Goal: Information Seeking & Learning: Learn about a topic

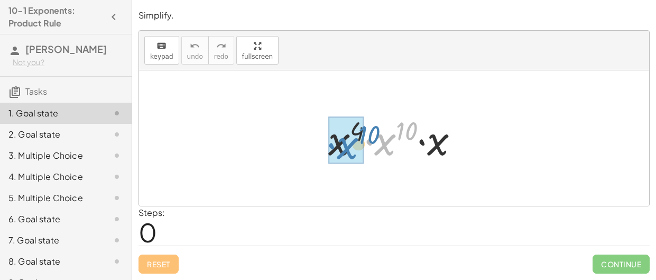
drag, startPoint x: 384, startPoint y: 142, endPoint x: 346, endPoint y: 146, distance: 38.3
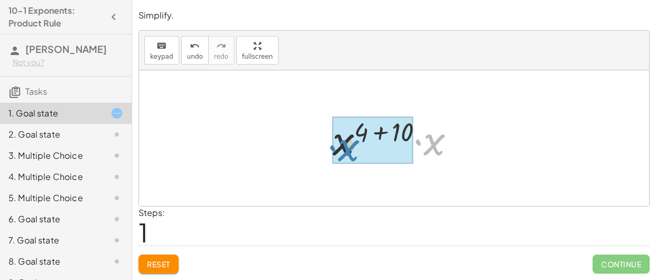
drag, startPoint x: 441, startPoint y: 140, endPoint x: 354, endPoint y: 146, distance: 86.9
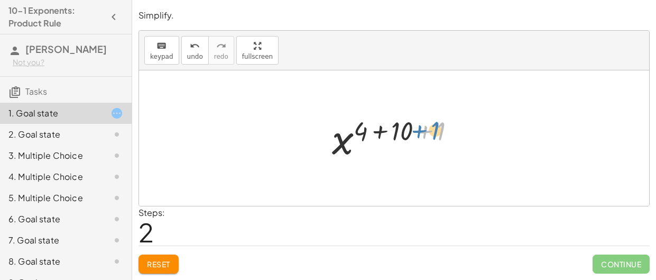
drag, startPoint x: 442, startPoint y: 131, endPoint x: 436, endPoint y: 130, distance: 5.8
click at [436, 130] on div at bounding box center [398, 138] width 142 height 52
click at [190, 40] on icon "undo" at bounding box center [195, 46] width 10 height 13
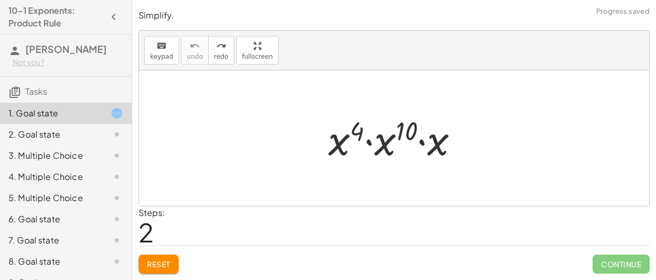
click at [422, 142] on div at bounding box center [398, 138] width 150 height 54
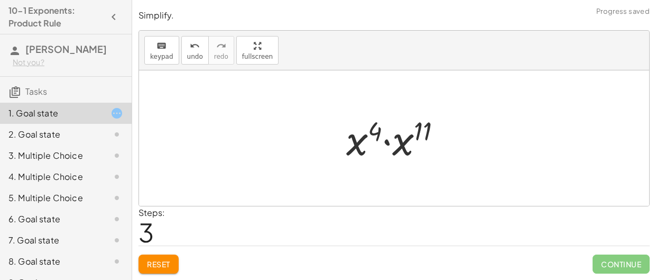
click at [388, 144] on div at bounding box center [398, 138] width 114 height 54
click at [411, 135] on div at bounding box center [398, 138] width 106 height 52
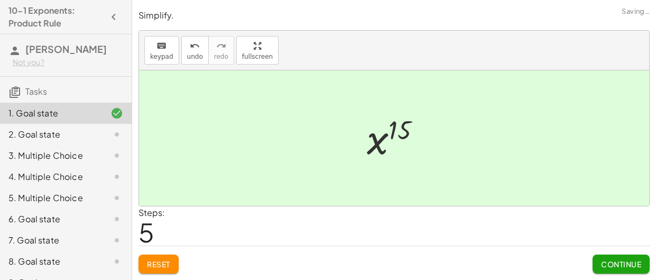
click at [609, 258] on button "Continue" at bounding box center [621, 263] width 57 height 19
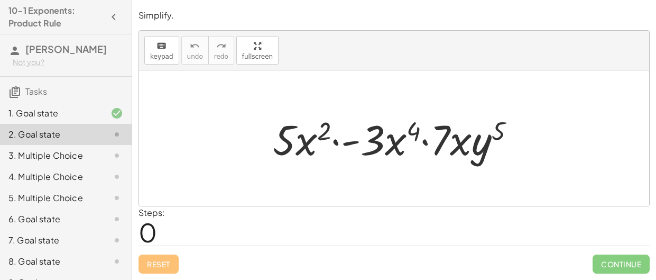
click at [398, 146] on div at bounding box center [399, 138] width 262 height 54
click at [299, 144] on div at bounding box center [399, 138] width 262 height 54
click at [309, 144] on div at bounding box center [399, 138] width 262 height 54
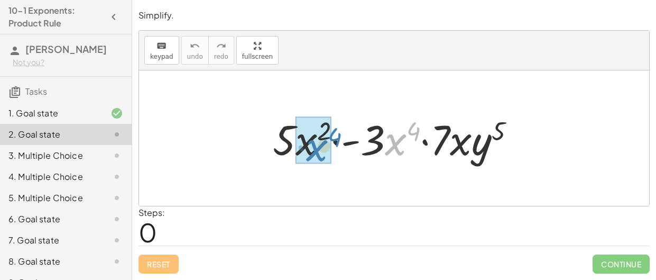
drag, startPoint x: 398, startPoint y: 141, endPoint x: 319, endPoint y: 145, distance: 79.5
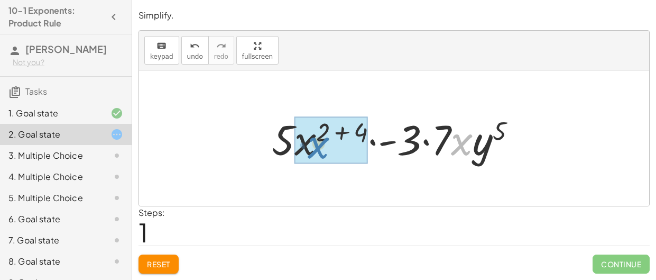
drag, startPoint x: 455, startPoint y: 148, endPoint x: 305, endPoint y: 152, distance: 149.7
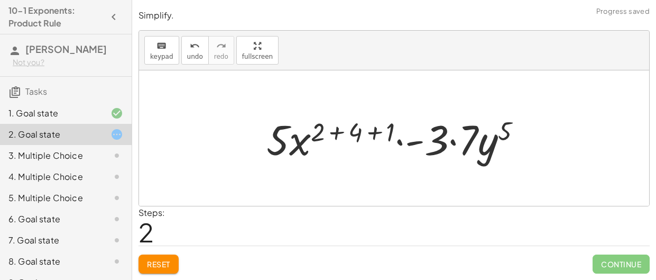
click at [301, 150] on div at bounding box center [398, 138] width 275 height 54
click at [301, 142] on div at bounding box center [398, 138] width 275 height 54
drag, startPoint x: 444, startPoint y: 141, endPoint x: 432, endPoint y: 136, distance: 13.6
click at [432, 136] on div at bounding box center [398, 138] width 275 height 54
click at [402, 141] on div at bounding box center [398, 138] width 275 height 54
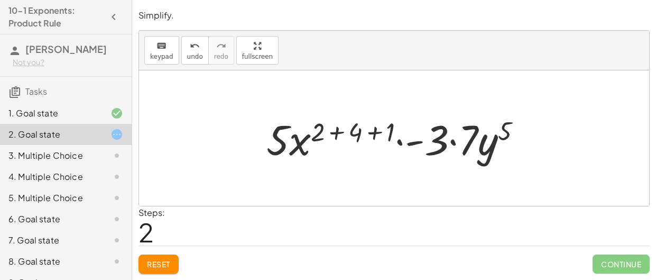
click at [283, 143] on div at bounding box center [398, 138] width 275 height 54
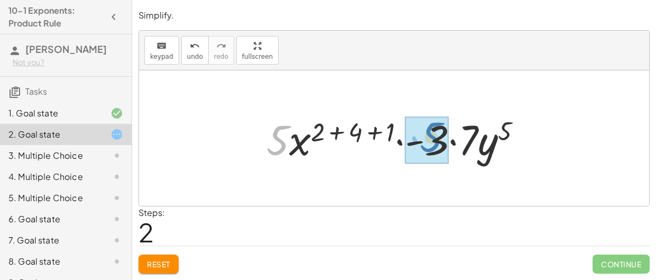
drag, startPoint x: 283, startPoint y: 144, endPoint x: 435, endPoint y: 140, distance: 151.9
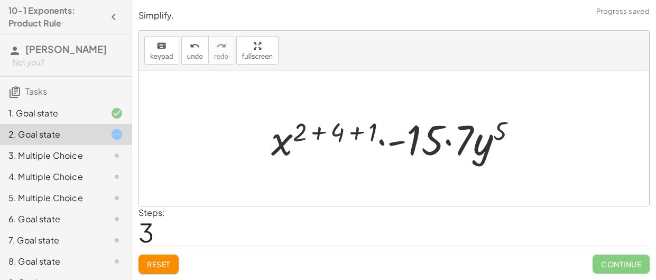
click at [449, 143] on div at bounding box center [398, 138] width 265 height 54
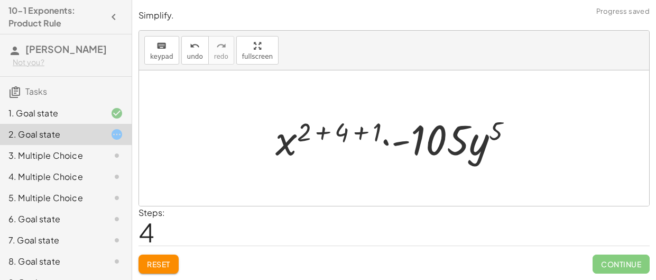
click at [481, 151] on div at bounding box center [398, 138] width 257 height 54
click at [451, 138] on div at bounding box center [398, 138] width 257 height 54
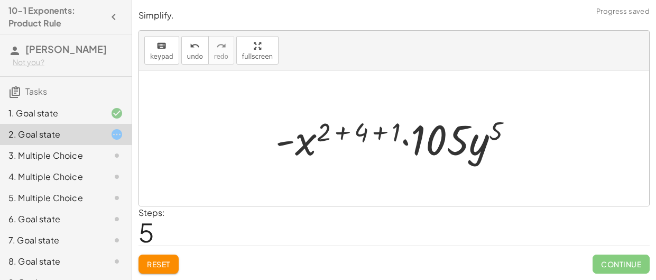
click at [395, 134] on div at bounding box center [398, 138] width 257 height 54
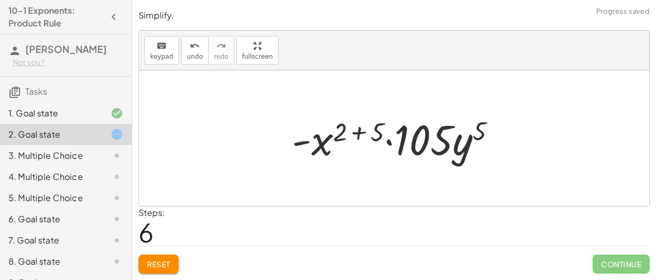
click at [372, 132] on div at bounding box center [399, 138] width 224 height 54
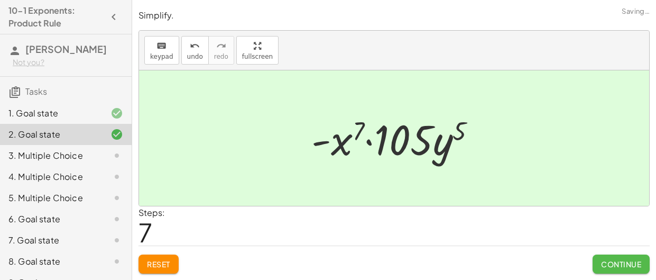
click at [611, 264] on span "Continue" at bounding box center [621, 264] width 40 height 10
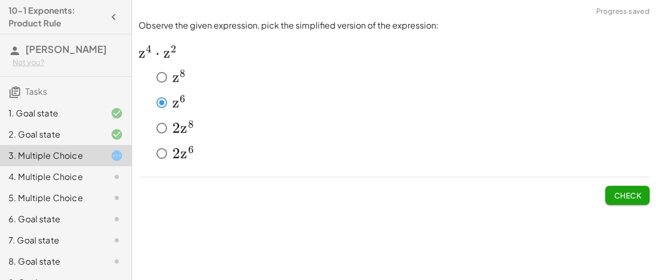
click at [634, 194] on span "Check" at bounding box center [628, 195] width 28 height 10
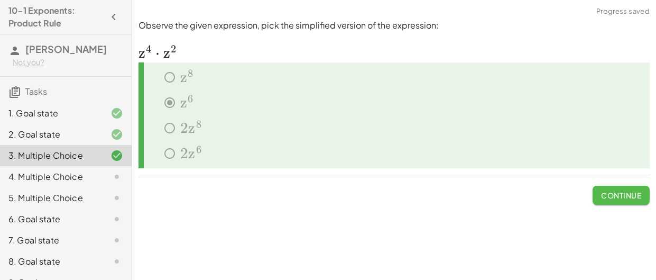
click at [634, 194] on span "Continue" at bounding box center [621, 195] width 40 height 10
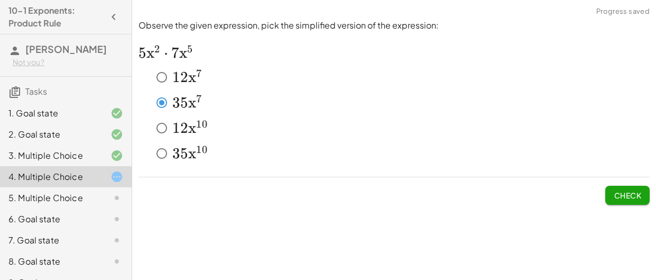
click at [622, 195] on span "Check" at bounding box center [628, 195] width 28 height 10
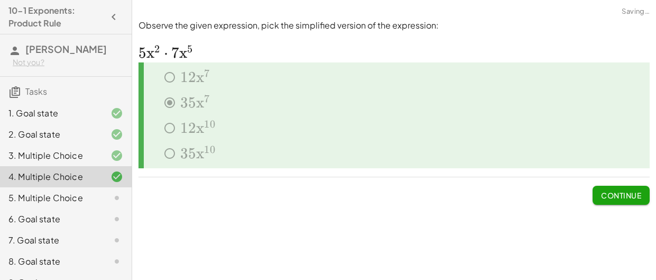
click at [622, 195] on span "Continue" at bounding box center [621, 195] width 40 height 10
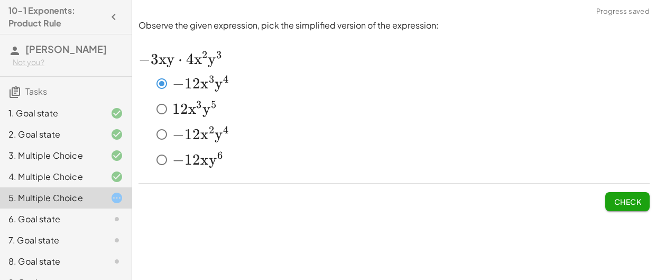
click at [637, 172] on div "﻿ − 12 x y 6 -12xy^6 − 1 2 x y 6 ﻿" at bounding box center [395, 161] width 512 height 25
click at [639, 192] on button "Check" at bounding box center [628, 201] width 44 height 19
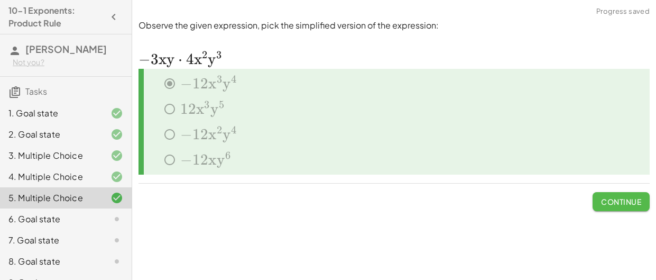
click at [639, 195] on button "Continue" at bounding box center [621, 201] width 57 height 19
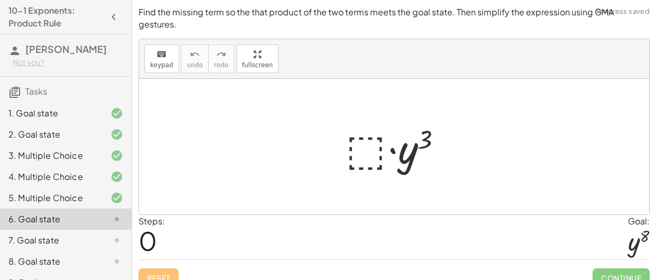
click at [366, 136] on div at bounding box center [399, 147] width 116 height 54
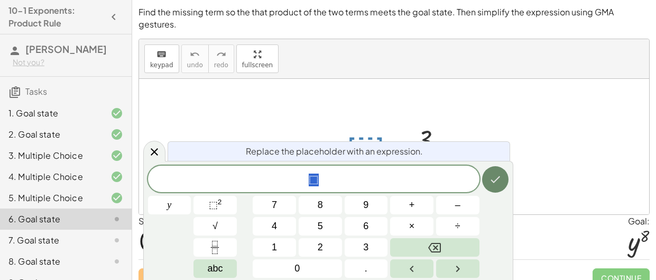
click at [487, 175] on button "Done" at bounding box center [495, 179] width 26 height 26
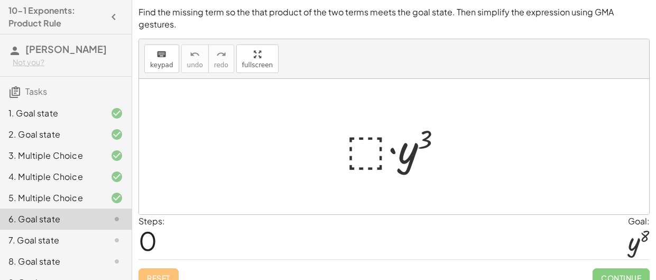
click at [354, 150] on div at bounding box center [399, 147] width 116 height 54
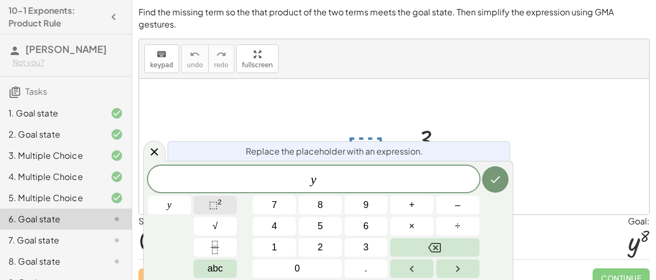
click at [225, 203] on button "⬚ 2" at bounding box center [215, 205] width 43 height 19
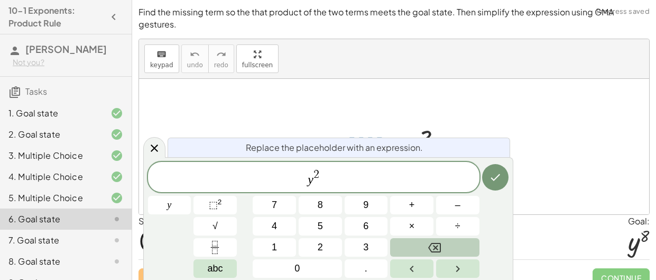
click at [451, 253] on button "Backspace" at bounding box center [434, 247] width 89 height 19
click at [439, 246] on icon "Backspace" at bounding box center [434, 247] width 13 height 13
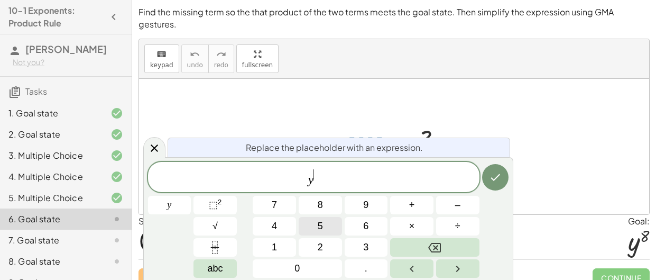
click at [314, 223] on button "5" at bounding box center [320, 226] width 43 height 19
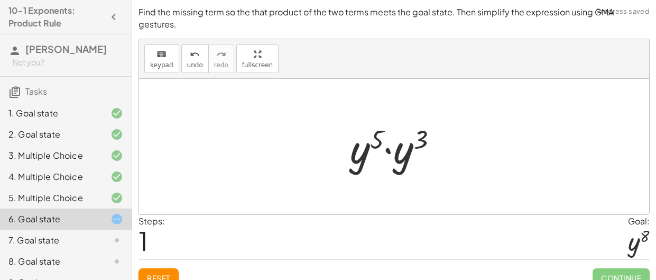
scroll to position [13, 0]
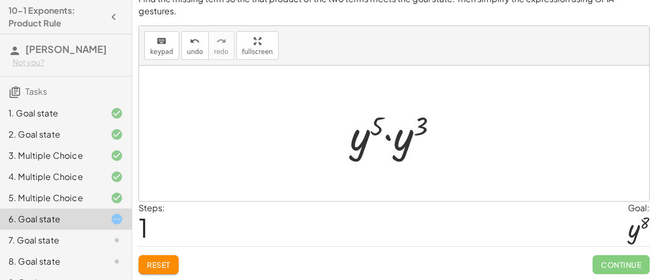
click at [403, 139] on div at bounding box center [398, 133] width 107 height 54
click at [382, 126] on div at bounding box center [398, 133] width 101 height 52
click at [417, 125] on div at bounding box center [398, 133] width 101 height 52
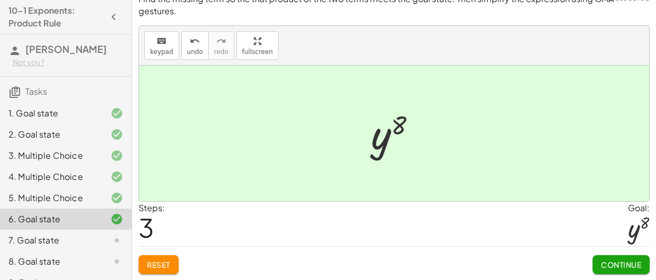
click at [635, 262] on span "Continue" at bounding box center [621, 265] width 40 height 10
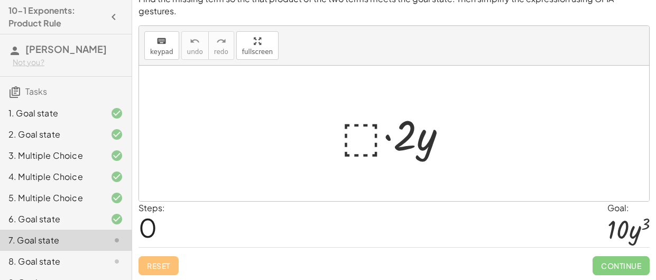
click at [359, 139] on div at bounding box center [398, 133] width 124 height 54
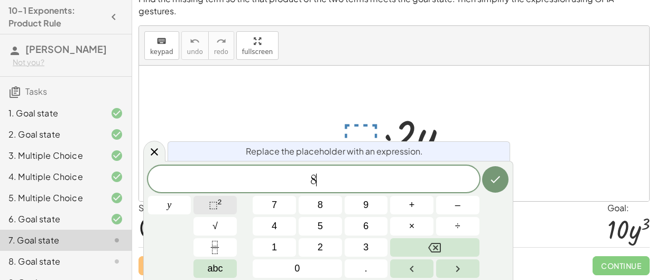
click at [231, 204] on button "⬚ 2" at bounding box center [215, 205] width 43 height 19
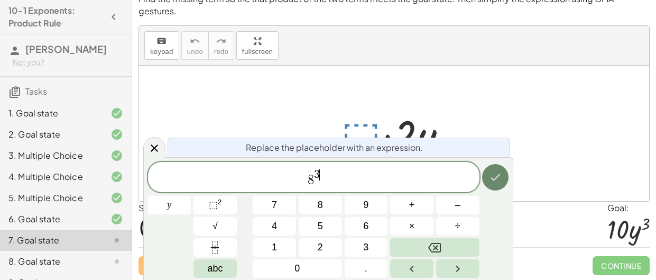
click at [498, 179] on icon "Done" at bounding box center [495, 177] width 13 height 13
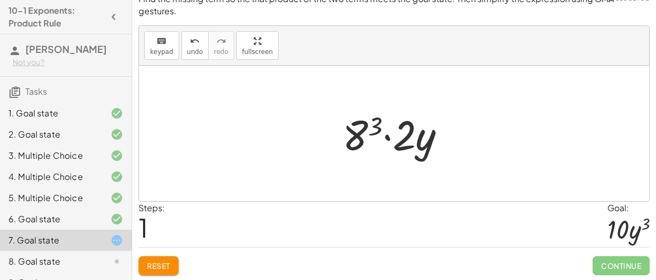
click at [405, 137] on div at bounding box center [398, 133] width 122 height 54
click at [359, 129] on div at bounding box center [398, 133] width 122 height 54
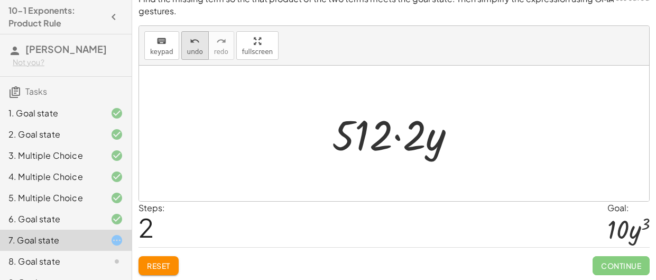
click at [194, 49] on span "undo" at bounding box center [195, 51] width 16 height 7
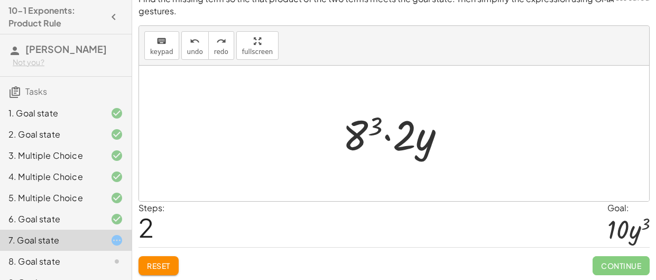
click at [358, 139] on div at bounding box center [398, 133] width 122 height 54
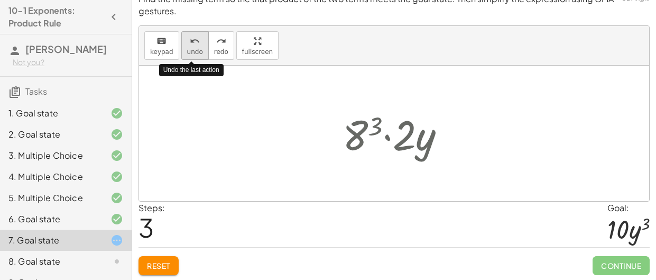
click at [193, 48] on span "undo" at bounding box center [195, 51] width 16 height 7
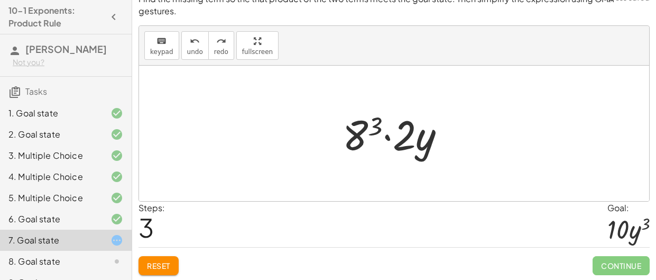
click at [160, 263] on span "Reset" at bounding box center [158, 266] width 23 height 10
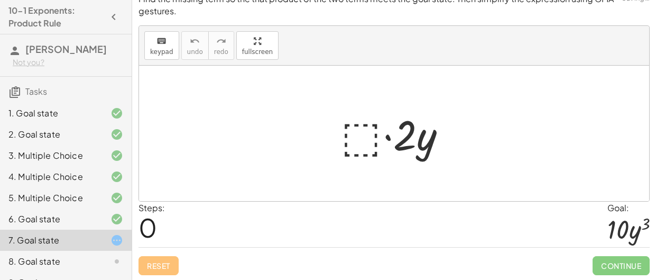
click at [369, 138] on div at bounding box center [398, 133] width 124 height 54
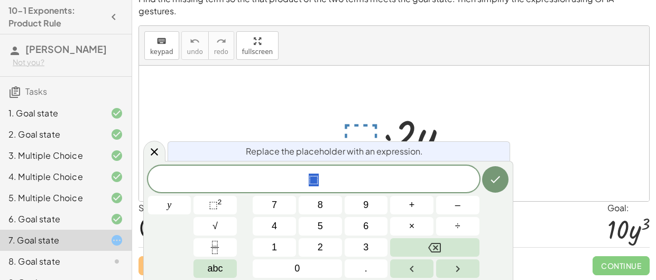
click at [320, 176] on span "⬚" at bounding box center [314, 179] width 332 height 15
click at [230, 200] on button "⬚ 2" at bounding box center [215, 205] width 43 height 19
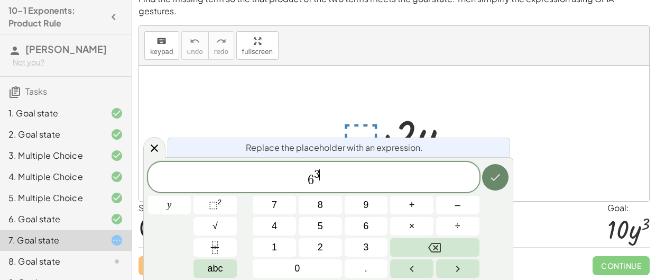
click at [506, 181] on button "Done" at bounding box center [495, 177] width 26 height 26
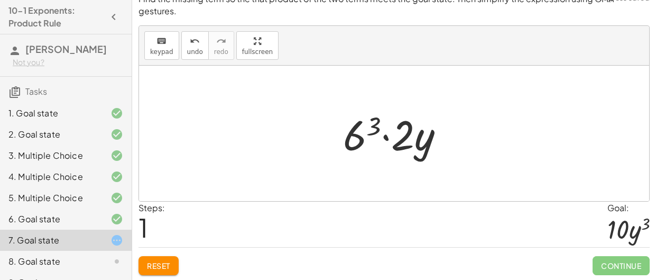
click at [402, 145] on div at bounding box center [398, 133] width 120 height 54
click at [387, 133] on div at bounding box center [398, 133] width 120 height 54
click at [400, 145] on div at bounding box center [398, 133] width 120 height 54
click at [347, 143] on div at bounding box center [398, 133] width 120 height 54
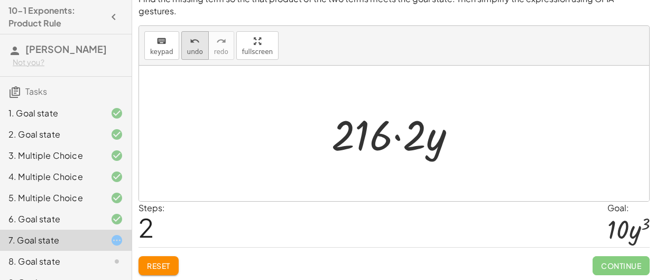
click at [190, 52] on span "undo" at bounding box center [195, 51] width 16 height 7
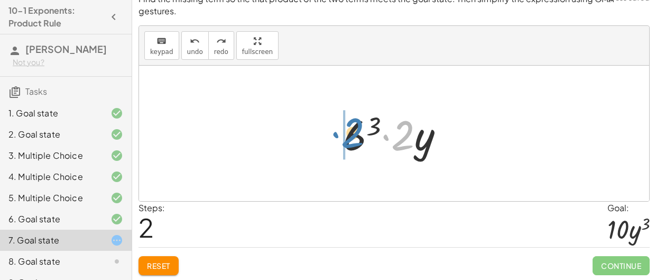
drag, startPoint x: 400, startPoint y: 138, endPoint x: 350, endPoint y: 135, distance: 49.8
click at [350, 135] on div at bounding box center [398, 133] width 120 height 54
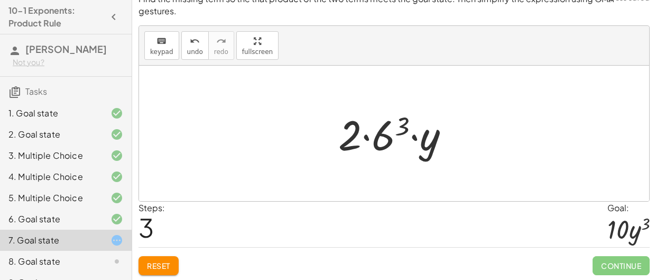
click at [381, 143] on div at bounding box center [398, 133] width 130 height 54
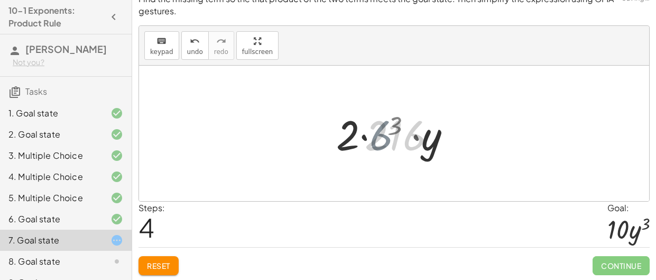
click at [367, 136] on div at bounding box center [398, 133] width 144 height 54
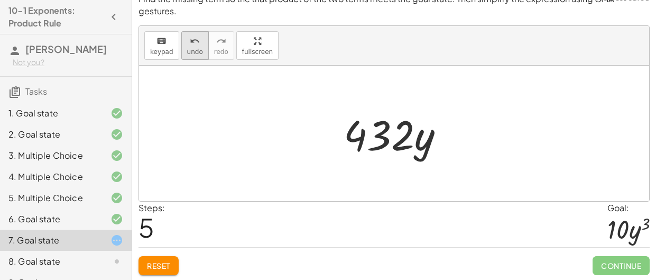
click at [186, 58] on button "undo undo" at bounding box center [195, 45] width 28 height 29
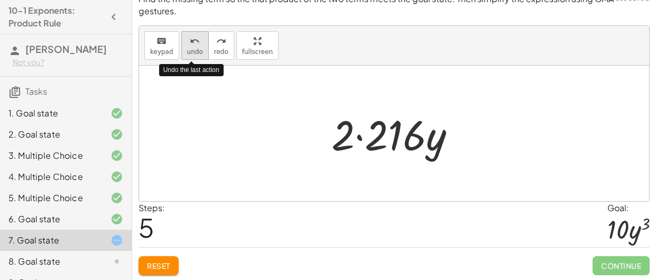
click at [186, 58] on button "undo undo" at bounding box center [195, 45] width 28 height 29
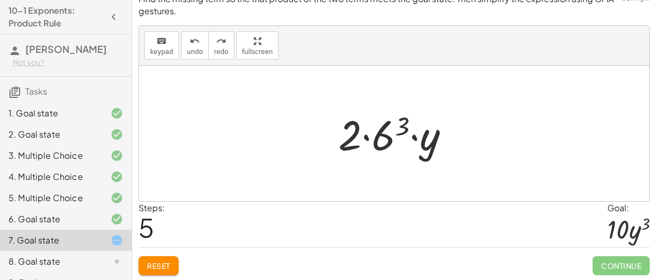
click at [368, 136] on div at bounding box center [398, 133] width 130 height 54
drag, startPoint x: 380, startPoint y: 143, endPoint x: 354, endPoint y: 141, distance: 26.0
click at [354, 141] on div at bounding box center [398, 133] width 130 height 54
drag, startPoint x: 354, startPoint y: 141, endPoint x: 396, endPoint y: 133, distance: 43.1
click at [396, 133] on div at bounding box center [398, 133] width 130 height 54
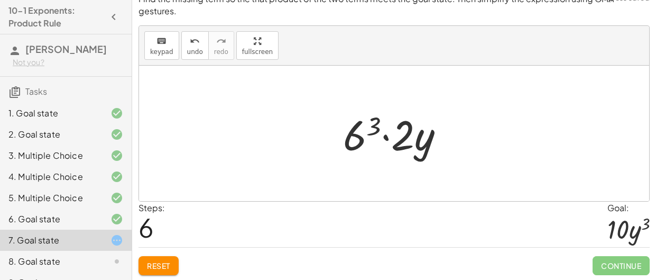
click at [389, 137] on div at bounding box center [398, 133] width 120 height 54
click at [382, 137] on div at bounding box center [398, 133] width 120 height 54
click at [385, 139] on div at bounding box center [398, 133] width 120 height 54
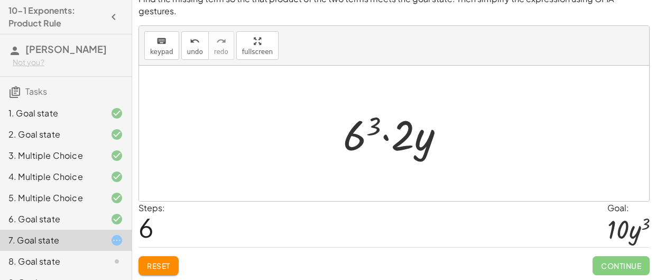
click at [354, 138] on div at bounding box center [398, 133] width 120 height 54
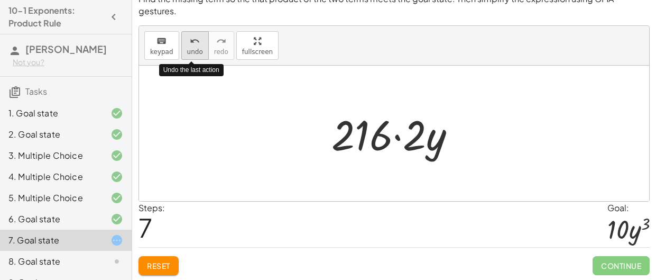
click at [191, 41] on icon "undo" at bounding box center [195, 41] width 10 height 13
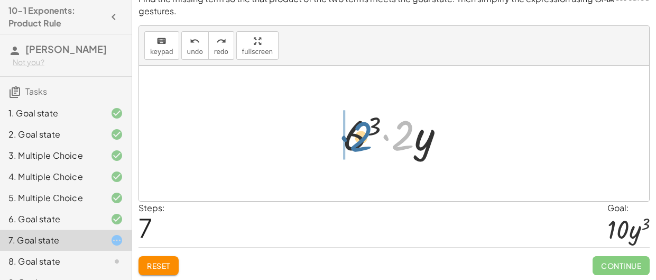
drag, startPoint x: 401, startPoint y: 149, endPoint x: 357, endPoint y: 150, distance: 43.9
click at [357, 150] on div at bounding box center [398, 133] width 120 height 54
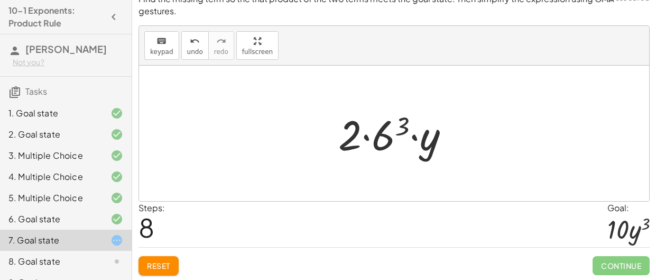
click at [367, 138] on div at bounding box center [398, 133] width 130 height 54
click at [416, 135] on div at bounding box center [398, 133] width 130 height 54
click at [416, 139] on div at bounding box center [398, 133] width 130 height 54
click at [367, 137] on div at bounding box center [398, 133] width 130 height 54
drag, startPoint x: 374, startPoint y: 142, endPoint x: 345, endPoint y: 144, distance: 28.7
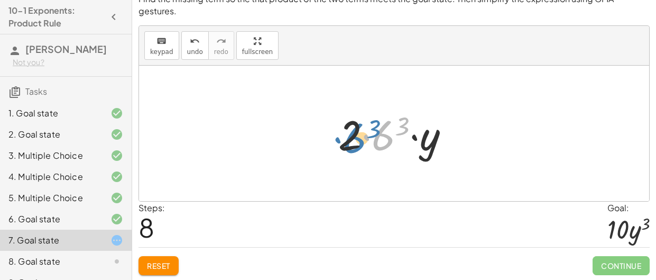
click at [345, 144] on div at bounding box center [398, 133] width 130 height 54
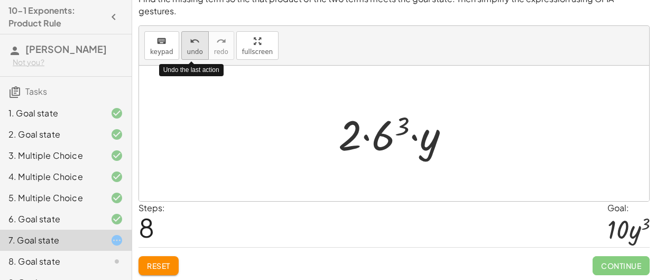
click at [195, 57] on button "undo undo" at bounding box center [195, 45] width 28 height 29
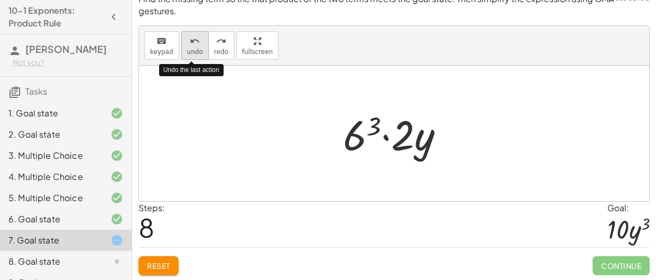
click at [195, 57] on button "undo undo" at bounding box center [195, 45] width 28 height 29
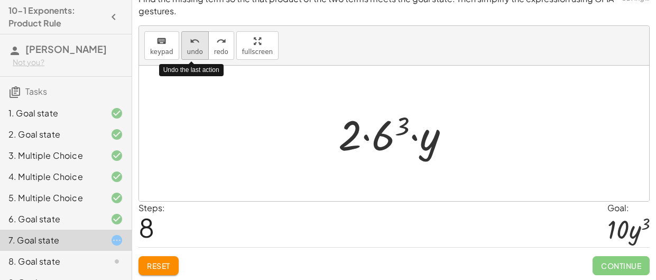
click at [195, 57] on button "undo undo" at bounding box center [195, 45] width 28 height 29
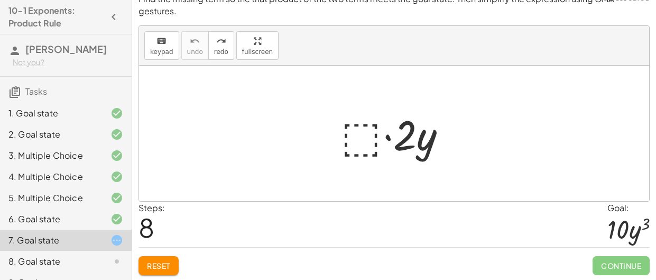
click at [355, 134] on div at bounding box center [398, 133] width 124 height 54
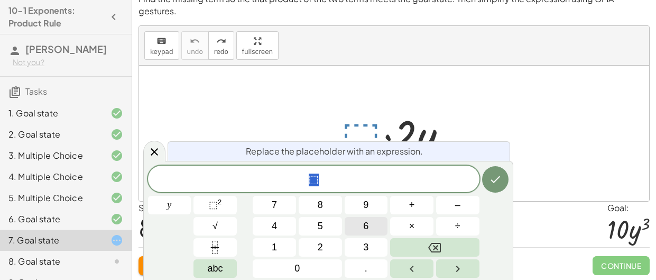
click at [359, 225] on button "6" at bounding box center [366, 226] width 43 height 19
click at [220, 206] on span "⬚ 2" at bounding box center [215, 205] width 13 height 14
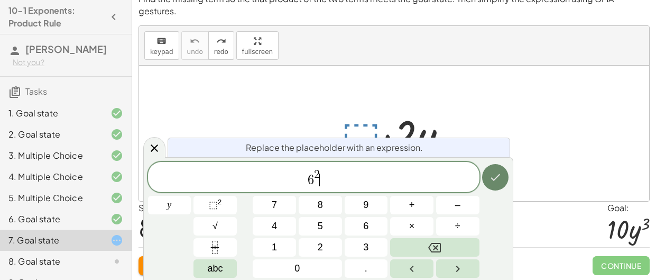
click at [501, 182] on icon "Done" at bounding box center [495, 177] width 13 height 13
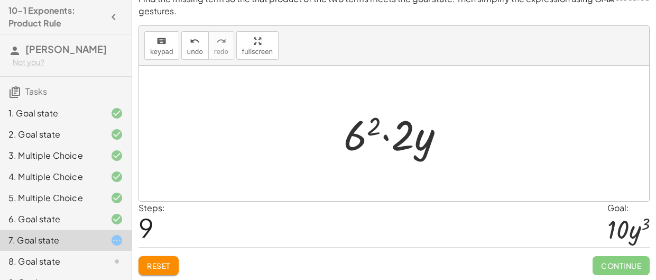
click at [388, 138] on div at bounding box center [399, 133] width 120 height 54
click at [364, 141] on div at bounding box center [399, 133] width 120 height 54
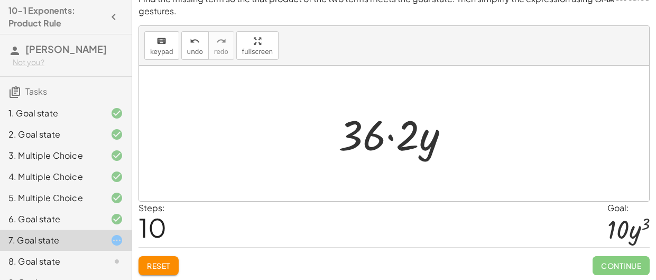
click at [172, 262] on button "Reset" at bounding box center [159, 265] width 40 height 19
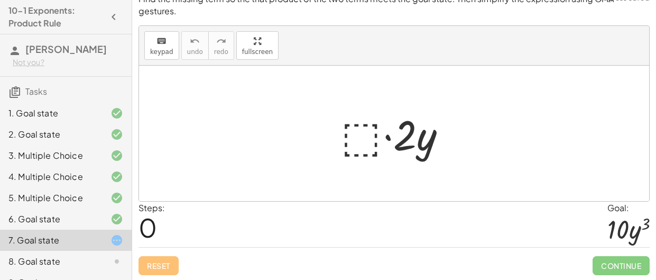
click at [366, 130] on div at bounding box center [398, 133] width 124 height 54
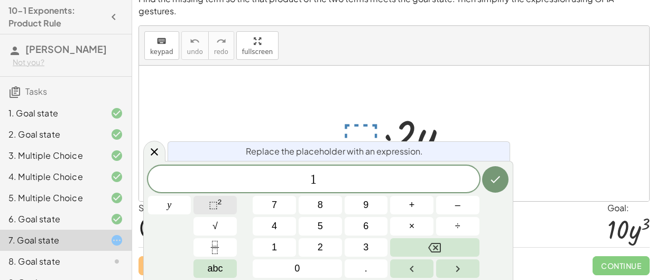
click at [224, 205] on button "⬚ 2" at bounding box center [215, 205] width 43 height 19
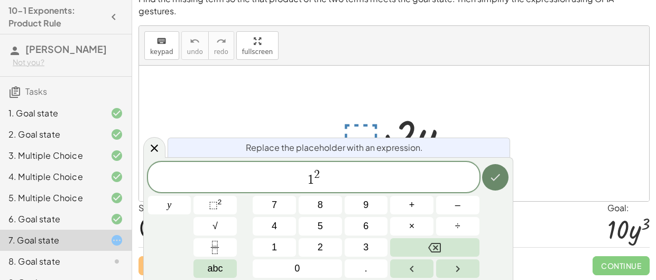
click at [487, 178] on button "Done" at bounding box center [495, 177] width 26 height 26
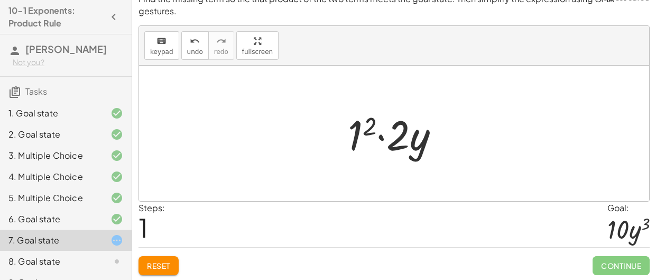
click at [354, 137] on div at bounding box center [398, 133] width 111 height 54
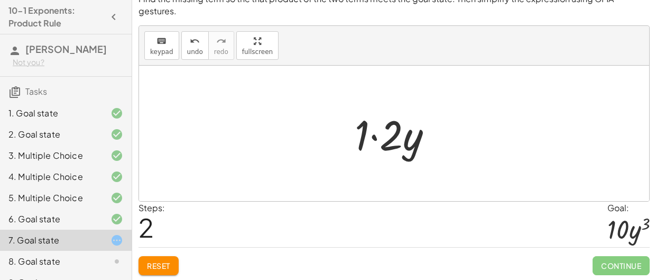
click at [365, 129] on div at bounding box center [398, 133] width 97 height 54
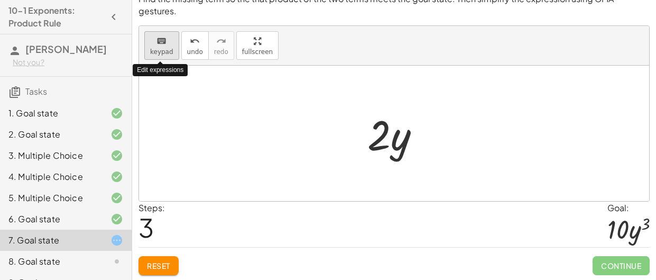
click at [161, 48] on span "keypad" at bounding box center [161, 51] width 23 height 7
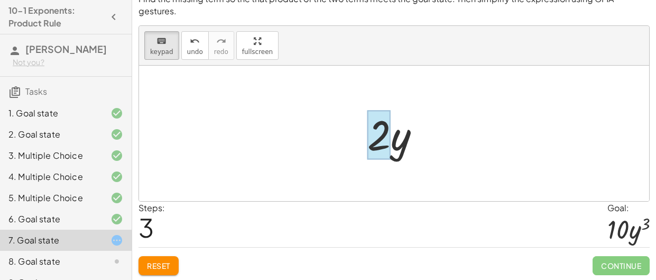
click at [382, 140] on div at bounding box center [379, 134] width 23 height 49
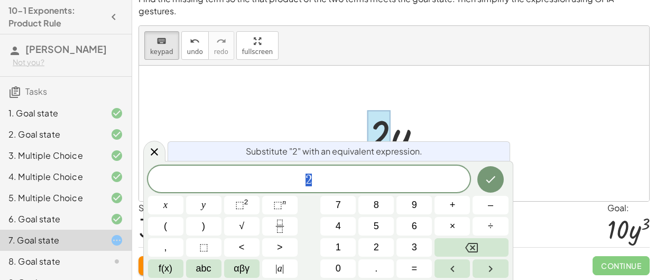
click at [406, 138] on div at bounding box center [398, 133] width 72 height 54
click at [357, 174] on span "2" at bounding box center [309, 179] width 323 height 15
click at [406, 126] on div at bounding box center [398, 133] width 72 height 54
click at [492, 179] on icon "Done" at bounding box center [491, 179] width 13 height 13
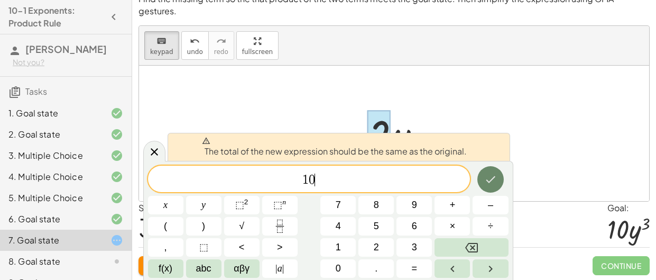
click at [490, 177] on icon "Done" at bounding box center [491, 179] width 13 height 13
click at [453, 242] on button "Backspace" at bounding box center [472, 247] width 74 height 19
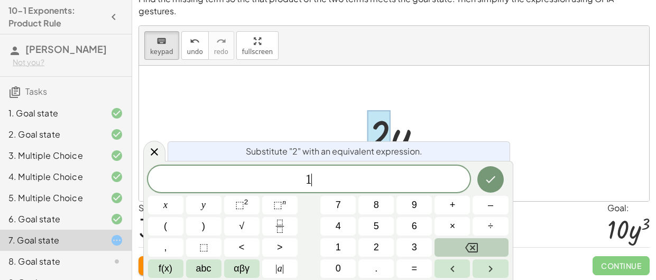
click at [453, 242] on button "Backspace" at bounding box center [472, 247] width 74 height 19
click at [497, 177] on icon "Done" at bounding box center [491, 179] width 13 height 13
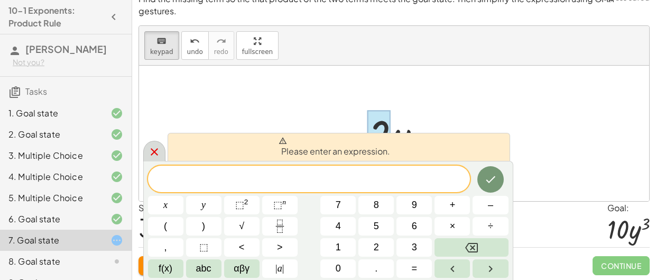
click at [153, 149] on icon at bounding box center [154, 151] width 13 height 13
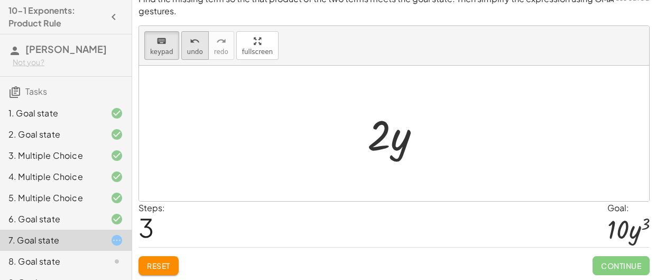
click at [195, 41] on icon "undo" at bounding box center [195, 41] width 10 height 13
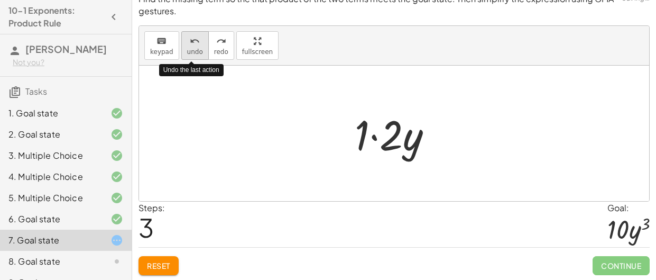
click at [195, 41] on icon "undo" at bounding box center [195, 41] width 10 height 13
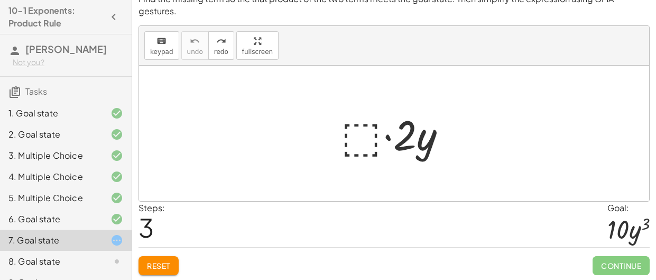
click at [376, 130] on div at bounding box center [398, 133] width 124 height 54
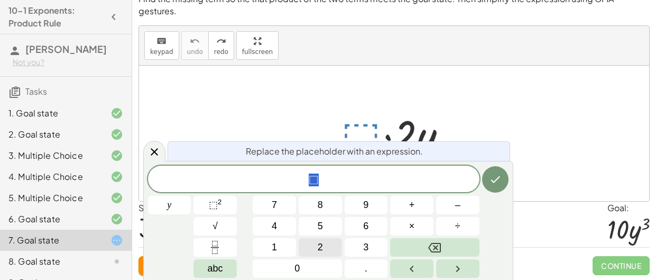
click at [314, 249] on button "2" at bounding box center [320, 247] width 43 height 19
click at [212, 204] on span "⬚" at bounding box center [213, 204] width 9 height 11
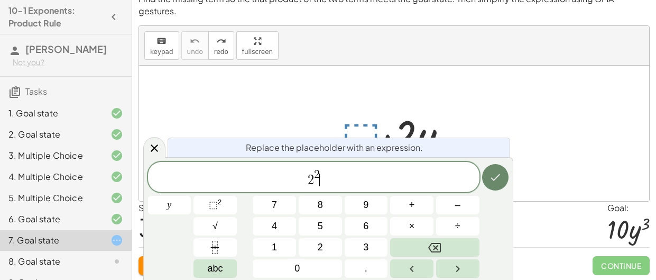
click at [498, 170] on button "Done" at bounding box center [495, 177] width 26 height 26
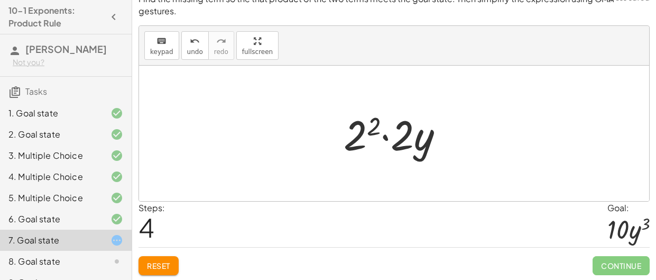
click at [360, 144] on div at bounding box center [399, 133] width 120 height 54
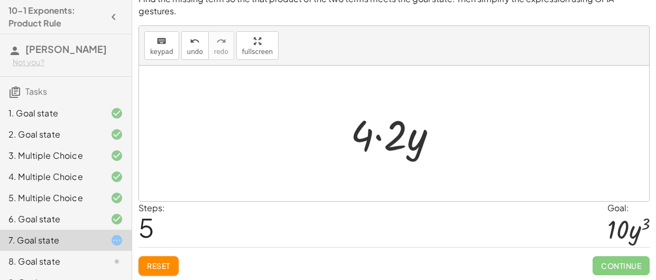
click at [379, 142] on div at bounding box center [397, 133] width 105 height 54
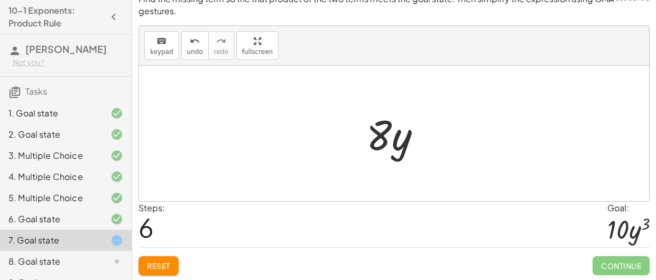
click at [372, 144] on div at bounding box center [398, 133] width 75 height 54
click at [167, 37] on div "keyboard" at bounding box center [161, 40] width 23 height 13
click at [191, 42] on icon "undo" at bounding box center [195, 41] width 10 height 13
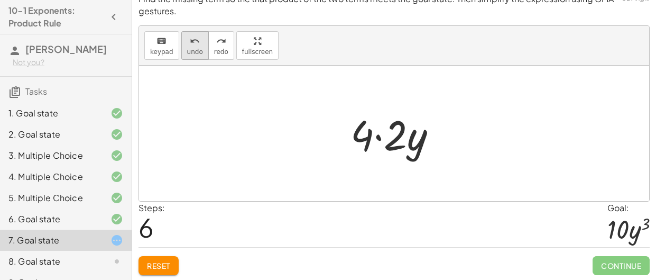
click at [191, 42] on icon "undo" at bounding box center [195, 41] width 10 height 13
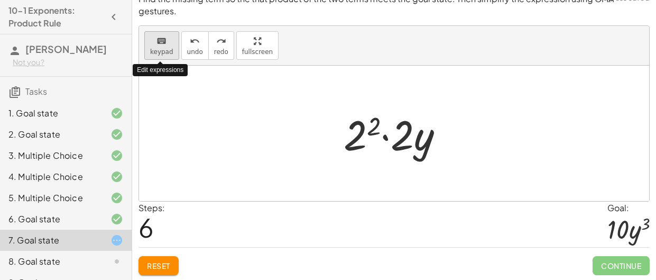
click at [164, 46] on icon "keyboard" at bounding box center [162, 41] width 10 height 13
click at [164, 47] on button "keyboard keypad" at bounding box center [161, 45] width 35 height 29
click at [358, 130] on div at bounding box center [399, 133] width 120 height 54
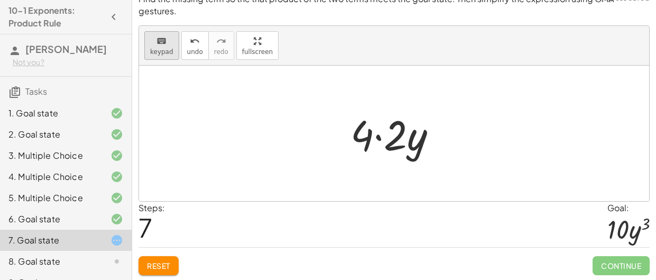
click at [145, 53] on button "keyboard keypad" at bounding box center [161, 45] width 35 height 29
click at [162, 261] on span "Reset" at bounding box center [158, 266] width 23 height 10
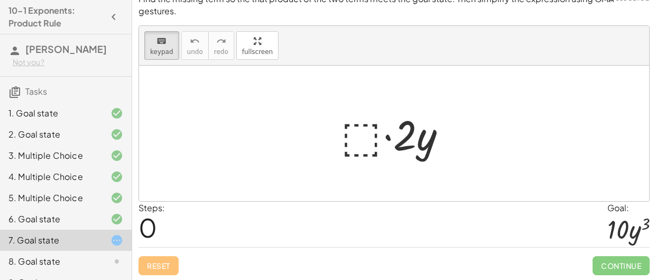
click at [377, 166] on div at bounding box center [394, 133] width 510 height 135
click at [354, 133] on div at bounding box center [398, 133] width 124 height 54
click at [151, 44] on div "keyboard" at bounding box center [161, 40] width 23 height 13
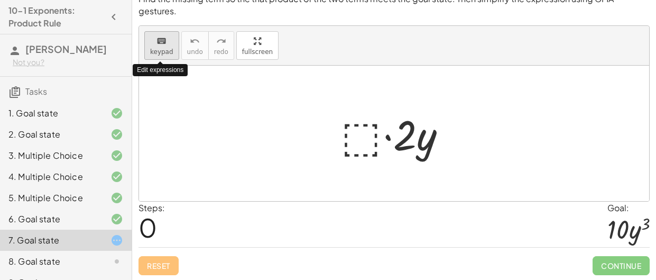
click at [151, 44] on div "keyboard" at bounding box center [161, 40] width 23 height 13
click at [351, 134] on div at bounding box center [398, 133] width 124 height 54
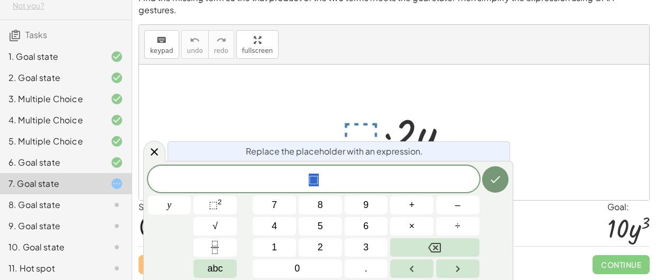
scroll to position [51, 0]
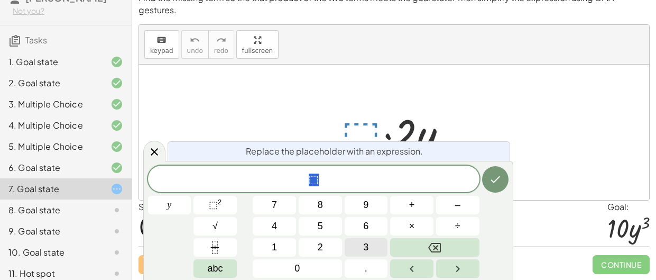
click at [373, 242] on button "3" at bounding box center [366, 247] width 43 height 19
click at [218, 198] on sup "2" at bounding box center [220, 202] width 4 height 8
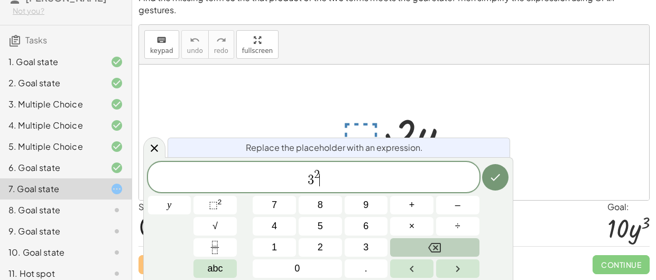
click at [437, 244] on icon "Backspace" at bounding box center [434, 247] width 13 height 13
click at [437, 245] on icon "Backspace" at bounding box center [434, 247] width 13 height 13
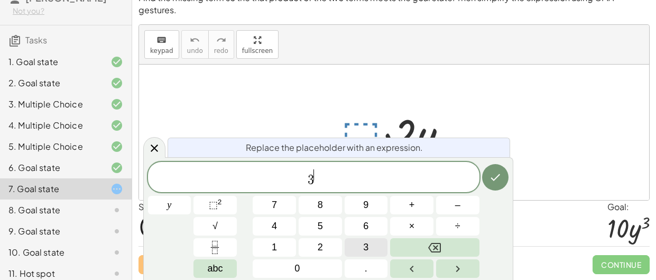
click at [378, 242] on button "3" at bounding box center [366, 247] width 43 height 19
click at [491, 186] on button "Done" at bounding box center [495, 177] width 26 height 26
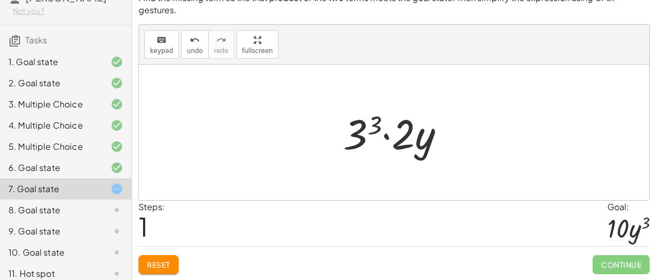
click at [362, 126] on div at bounding box center [398, 132] width 121 height 54
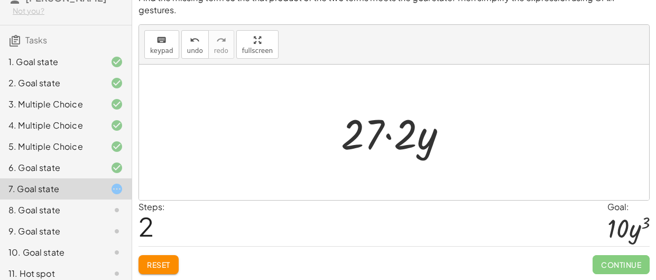
click at [390, 136] on div at bounding box center [398, 132] width 125 height 54
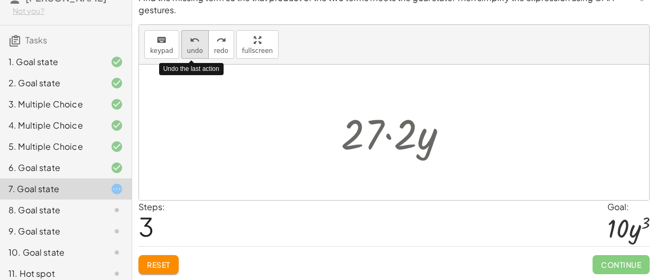
click at [194, 43] on icon "undo" at bounding box center [195, 40] width 10 height 13
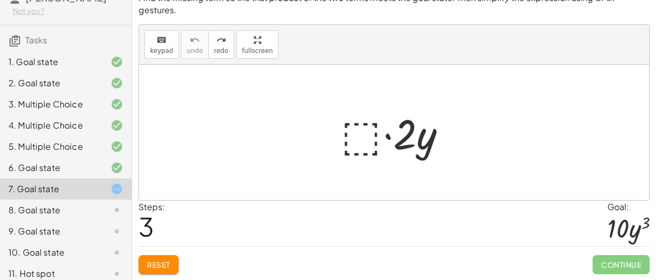
click at [364, 118] on div at bounding box center [398, 132] width 124 height 54
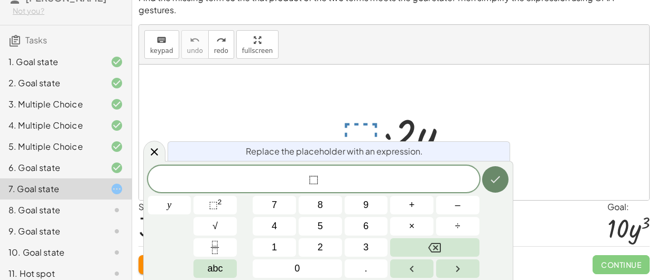
click at [492, 171] on button "Done" at bounding box center [495, 179] width 26 height 26
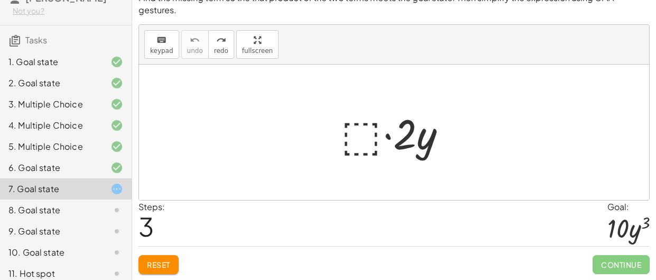
click at [417, 133] on div at bounding box center [398, 132] width 124 height 54
click at [440, 138] on div at bounding box center [398, 132] width 124 height 54
click at [404, 131] on div at bounding box center [398, 132] width 124 height 54
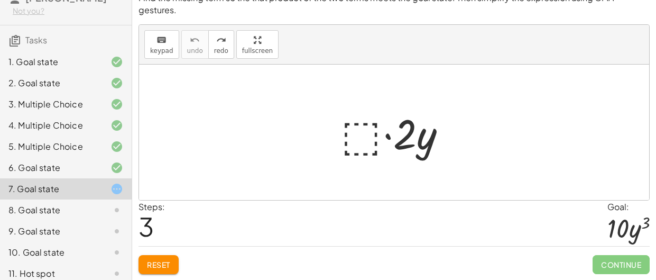
click at [357, 139] on div at bounding box center [398, 132] width 124 height 54
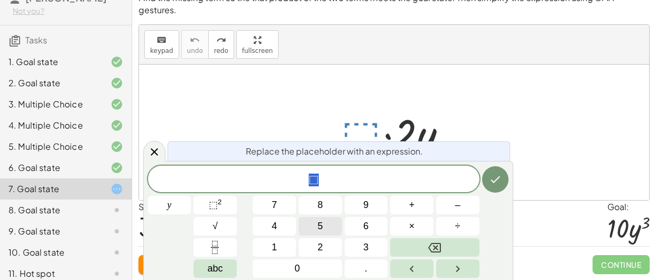
click at [328, 224] on button "5" at bounding box center [320, 226] width 43 height 19
click at [209, 202] on span "⬚" at bounding box center [213, 204] width 9 height 11
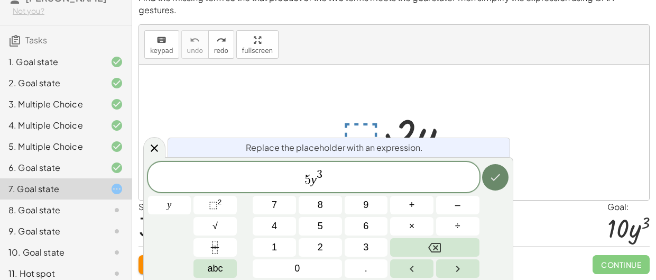
click at [491, 181] on icon "Done" at bounding box center [495, 177] width 13 height 13
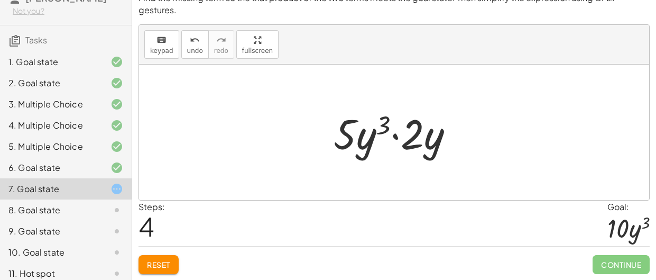
click at [349, 145] on div at bounding box center [397, 132] width 139 height 54
click at [393, 133] on div at bounding box center [397, 132] width 139 height 54
click at [406, 144] on div at bounding box center [397, 132] width 139 height 54
click at [349, 136] on div at bounding box center [397, 132] width 139 height 54
drag, startPoint x: 349, startPoint y: 136, endPoint x: 415, endPoint y: 142, distance: 66.3
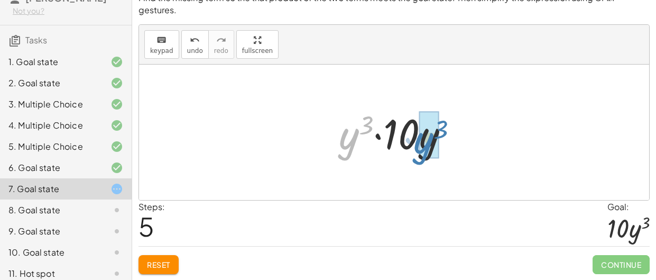
drag, startPoint x: 351, startPoint y: 144, endPoint x: 427, endPoint y: 148, distance: 75.8
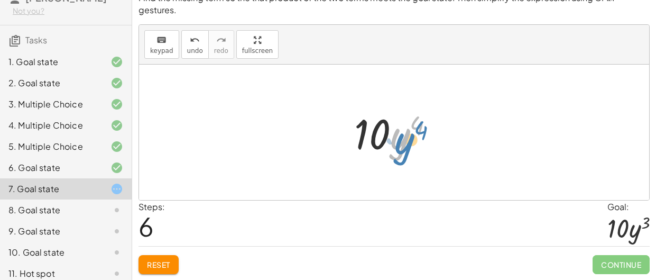
drag, startPoint x: 406, startPoint y: 141, endPoint x: 413, endPoint y: 146, distance: 8.4
click at [413, 146] on div at bounding box center [398, 132] width 99 height 54
click at [416, 125] on div at bounding box center [398, 132] width 99 height 54
click at [414, 135] on div at bounding box center [398, 132] width 99 height 54
click at [404, 136] on div at bounding box center [398, 132] width 99 height 54
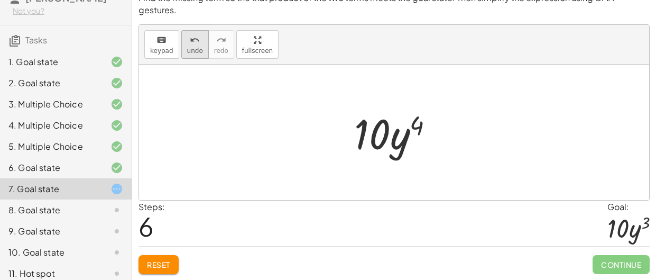
click at [195, 39] on icon "undo" at bounding box center [195, 40] width 10 height 13
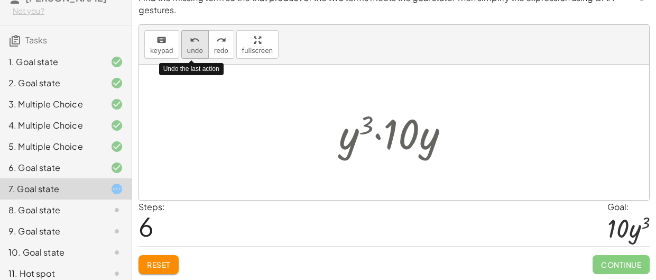
click at [194, 39] on icon "undo" at bounding box center [195, 40] width 10 height 13
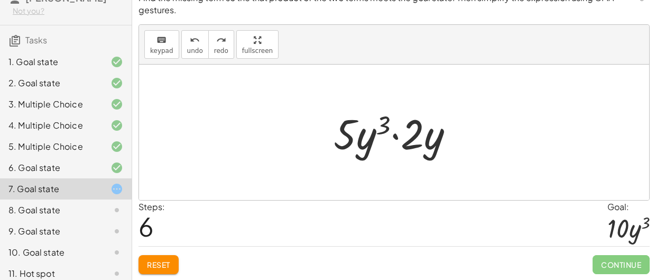
click at [371, 124] on div at bounding box center [397, 132] width 139 height 54
click at [378, 131] on div at bounding box center [397, 132] width 139 height 54
click at [161, 45] on icon "keyboard" at bounding box center [162, 40] width 10 height 13
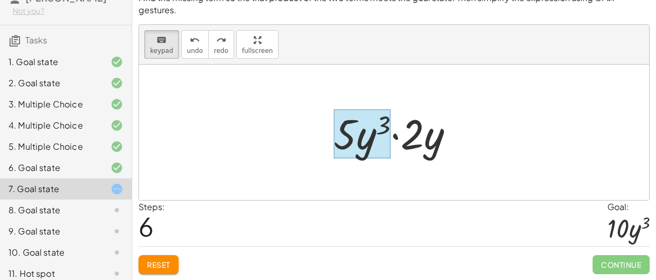
click at [370, 145] on div at bounding box center [362, 133] width 57 height 49
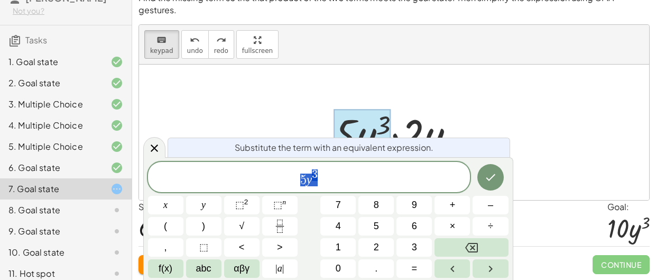
click at [321, 168] on span "5 y 3" at bounding box center [309, 177] width 323 height 19
click at [490, 171] on icon "Done" at bounding box center [491, 177] width 13 height 13
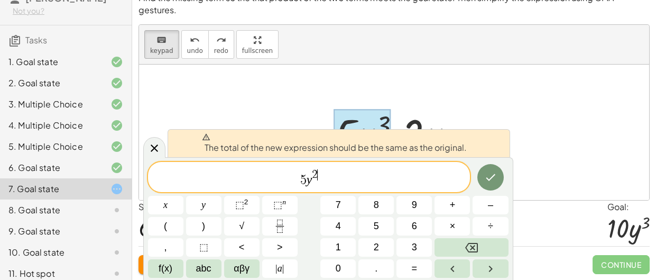
click at [527, 127] on div at bounding box center [394, 132] width 510 height 135
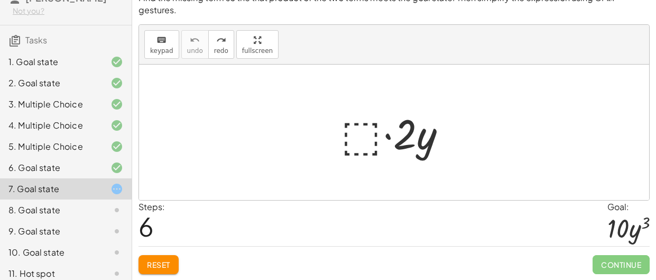
click at [372, 118] on div at bounding box center [398, 132] width 124 height 54
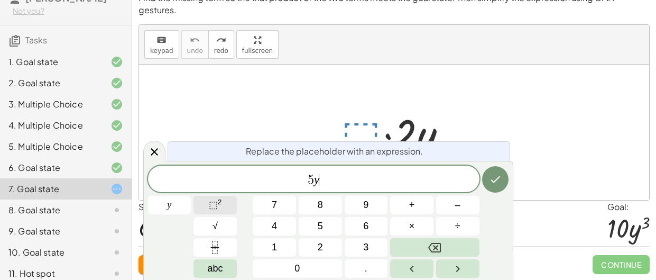
click at [236, 205] on button "⬚ 2" at bounding box center [215, 205] width 43 height 19
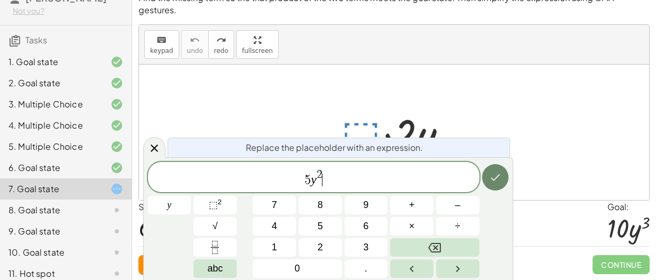
click at [505, 179] on button "Done" at bounding box center [495, 177] width 26 height 26
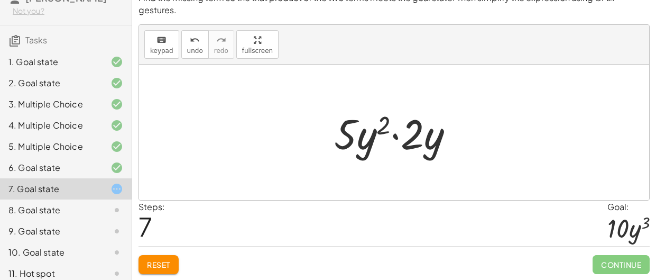
click at [398, 136] on div at bounding box center [398, 132] width 139 height 54
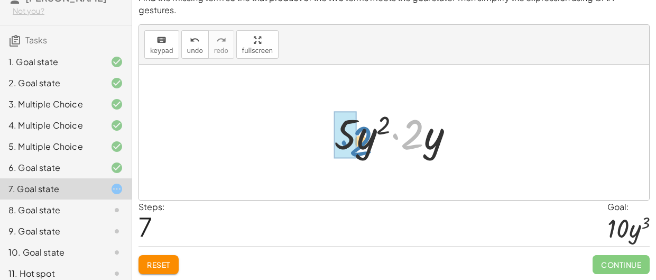
drag, startPoint x: 412, startPoint y: 141, endPoint x: 358, endPoint y: 144, distance: 54.0
click at [358, 144] on div at bounding box center [398, 132] width 139 height 54
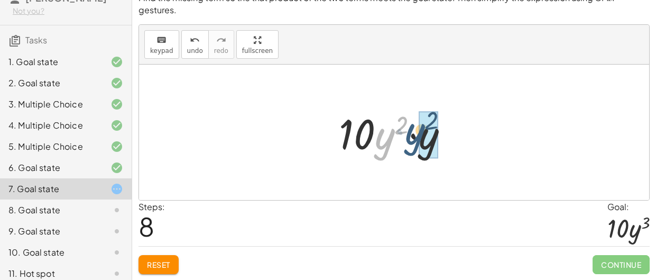
drag, startPoint x: 382, startPoint y: 151, endPoint x: 415, endPoint y: 148, distance: 33.5
click at [415, 148] on div at bounding box center [398, 132] width 129 height 54
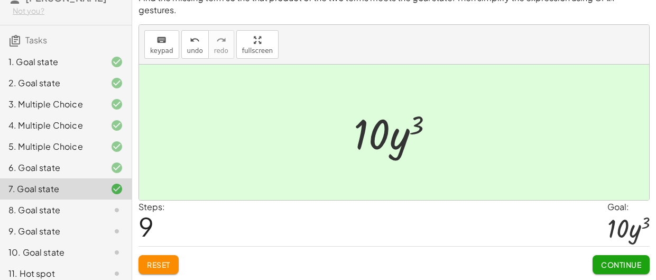
click at [607, 261] on span "Continue" at bounding box center [621, 265] width 40 height 10
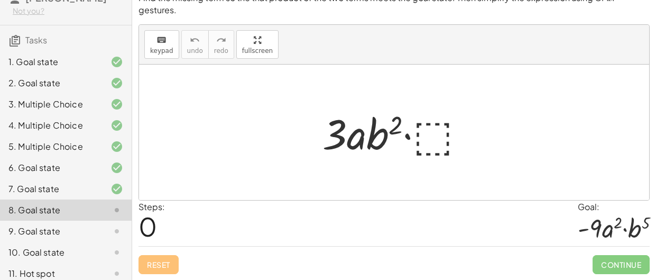
click at [441, 132] on div at bounding box center [398, 132] width 162 height 54
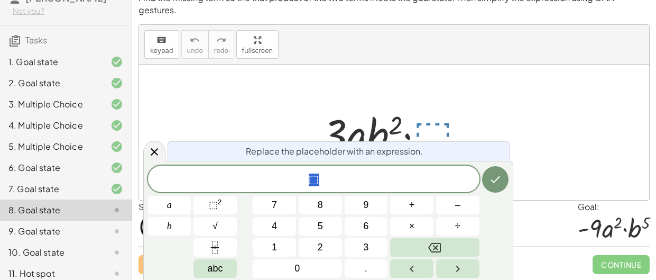
click at [381, 178] on span "⬚" at bounding box center [314, 179] width 332 height 15
click at [308, 177] on span "3 ​" at bounding box center [314, 179] width 332 height 15
click at [334, 177] on span "− ​ 3" at bounding box center [314, 179] width 332 height 15
click at [215, 203] on span "⬚" at bounding box center [213, 204] width 9 height 11
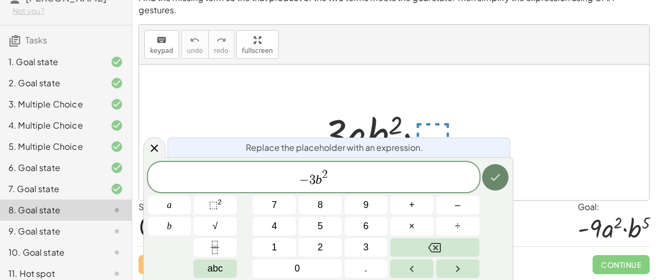
click at [492, 171] on icon "Done" at bounding box center [495, 177] width 13 height 13
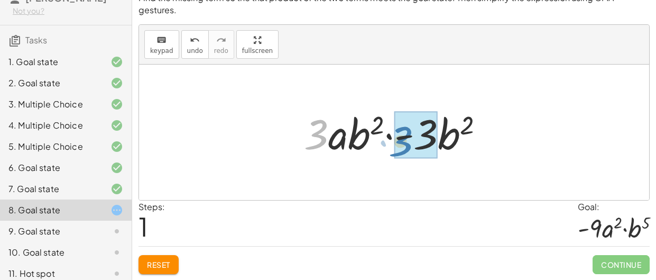
drag, startPoint x: 310, startPoint y: 141, endPoint x: 395, endPoint y: 147, distance: 84.8
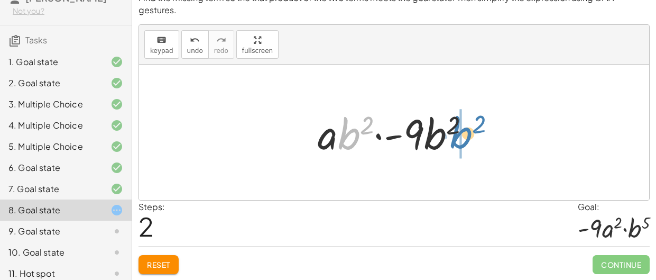
drag, startPoint x: 346, startPoint y: 136, endPoint x: 458, endPoint y: 135, distance: 112.1
click at [458, 135] on div at bounding box center [398, 132] width 171 height 54
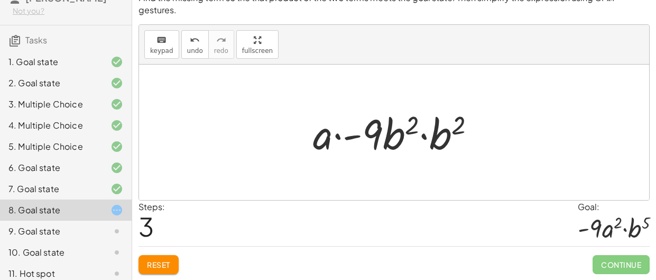
click at [426, 136] on div at bounding box center [398, 132] width 181 height 54
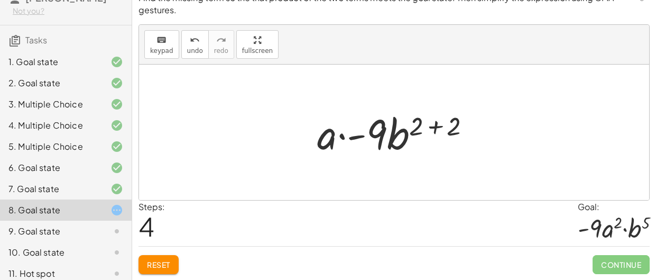
click at [425, 125] on div at bounding box center [398, 132] width 173 height 54
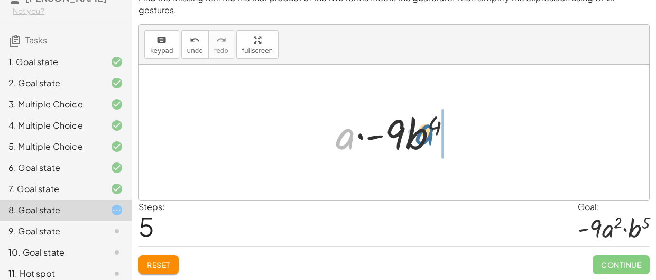
drag, startPoint x: 350, startPoint y: 142, endPoint x: 428, endPoint y: 136, distance: 79.0
click at [428, 136] on div at bounding box center [398, 132] width 135 height 54
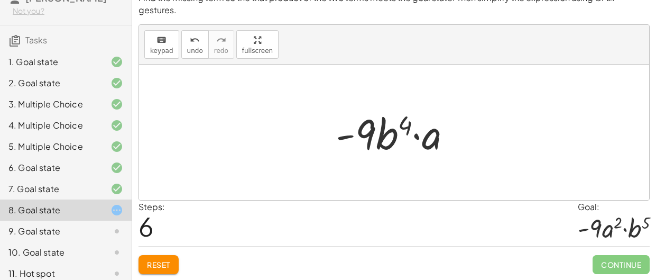
click at [392, 138] on div at bounding box center [398, 132] width 135 height 54
click at [417, 133] on div at bounding box center [398, 132] width 135 height 54
drag, startPoint x: 431, startPoint y: 142, endPoint x: 388, endPoint y: 138, distance: 43.1
click at [388, 138] on div at bounding box center [398, 132] width 135 height 54
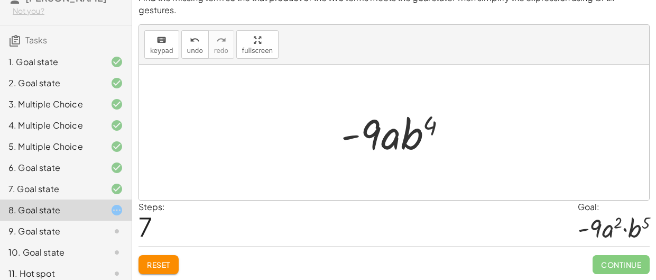
click at [390, 139] on div at bounding box center [398, 132] width 125 height 54
click at [197, 48] on span "undo" at bounding box center [195, 50] width 16 height 7
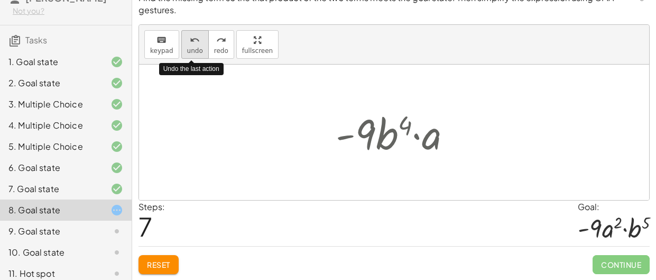
click at [197, 48] on span "undo" at bounding box center [195, 50] width 16 height 7
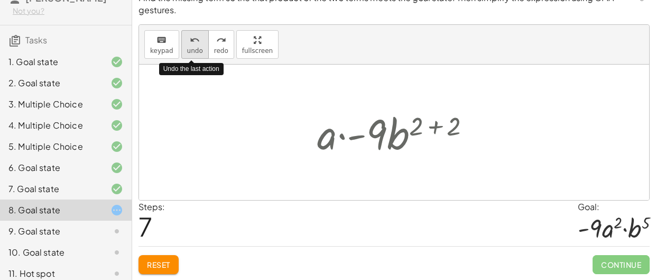
click at [197, 48] on span "undo" at bounding box center [195, 50] width 16 height 7
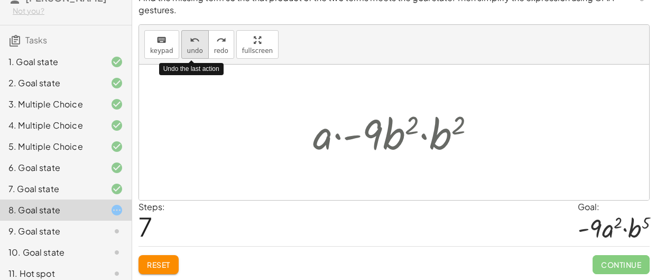
click at [197, 48] on span "undo" at bounding box center [195, 50] width 16 height 7
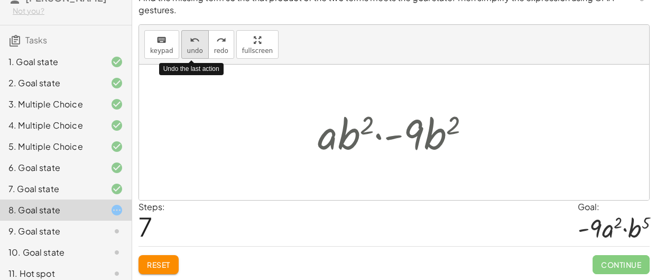
click at [197, 48] on span "undo" at bounding box center [195, 50] width 16 height 7
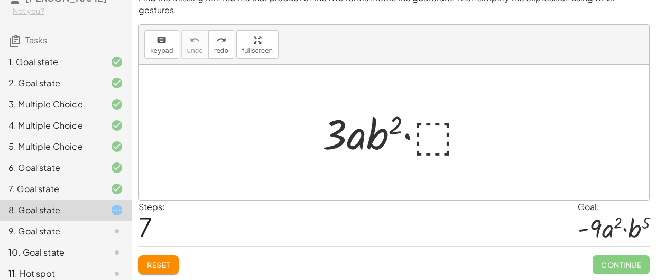
click at [414, 142] on div at bounding box center [398, 132] width 162 height 54
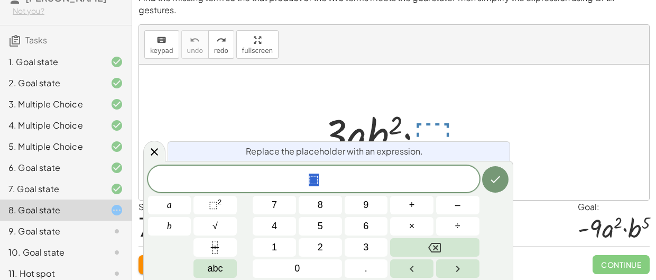
click at [341, 180] on span "⬚" at bounding box center [314, 179] width 332 height 15
click at [323, 176] on span "2" at bounding box center [322, 180] width 6 height 13
click at [224, 200] on button "⬚ 2" at bounding box center [215, 205] width 43 height 19
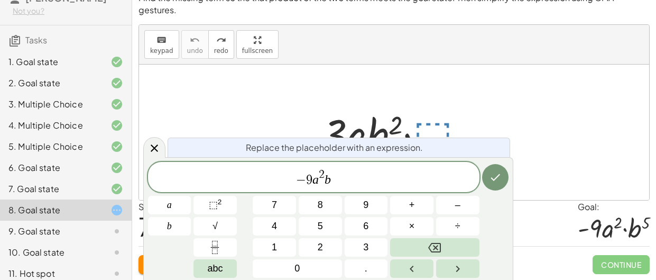
click at [338, 181] on span "− 9 a 2 ​ b" at bounding box center [314, 177] width 332 height 19
click at [198, 206] on button "⬚ 2" at bounding box center [215, 205] width 43 height 19
click at [489, 179] on icon "Done" at bounding box center [495, 177] width 13 height 13
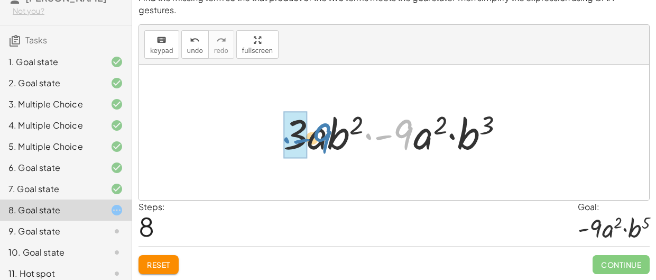
drag, startPoint x: 404, startPoint y: 138, endPoint x: 318, endPoint y: 142, distance: 85.3
click at [318, 142] on div at bounding box center [398, 132] width 240 height 54
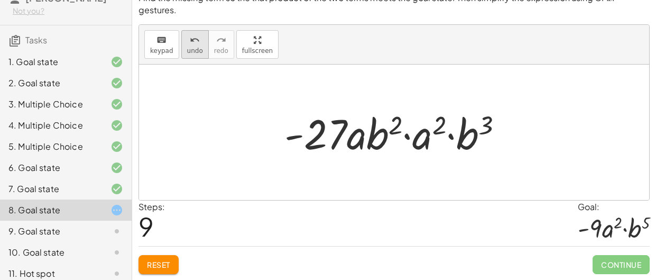
click at [181, 40] on button "undo undo" at bounding box center [195, 44] width 28 height 29
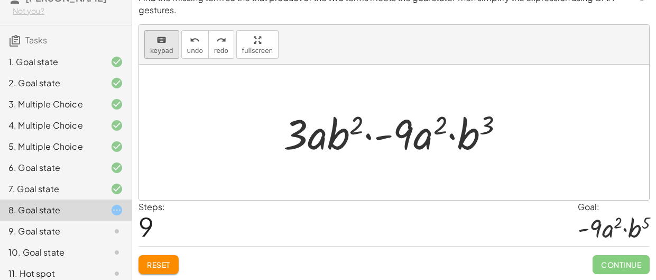
click at [161, 49] on span "keypad" at bounding box center [161, 50] width 23 height 7
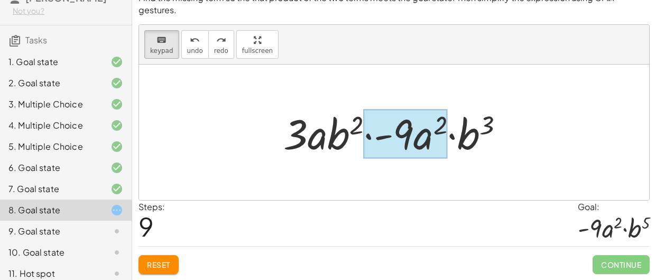
click at [423, 143] on div at bounding box center [406, 133] width 84 height 49
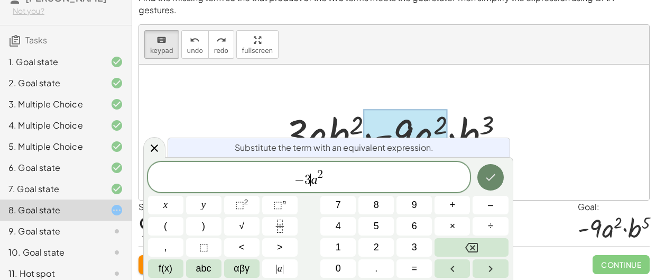
click at [485, 181] on icon "Done" at bounding box center [491, 177] width 13 height 13
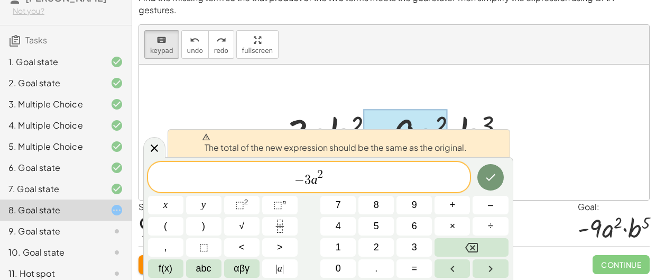
click at [483, 139] on div "The total of the new expression should be the same as the original." at bounding box center [339, 143] width 343 height 28
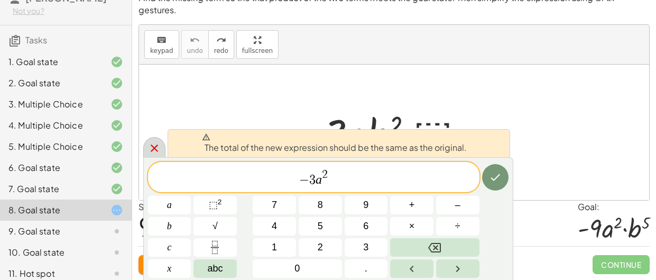
click at [158, 148] on icon at bounding box center [154, 148] width 13 height 13
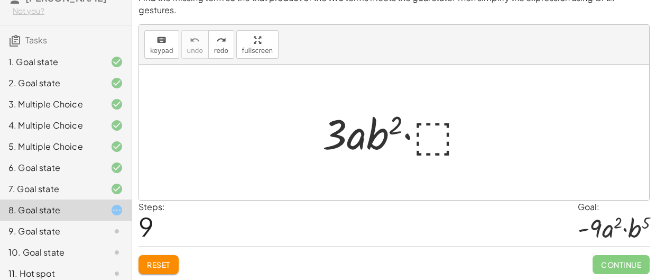
click at [145, 271] on button "Reset" at bounding box center [159, 264] width 40 height 19
click at [432, 139] on div at bounding box center [398, 132] width 162 height 54
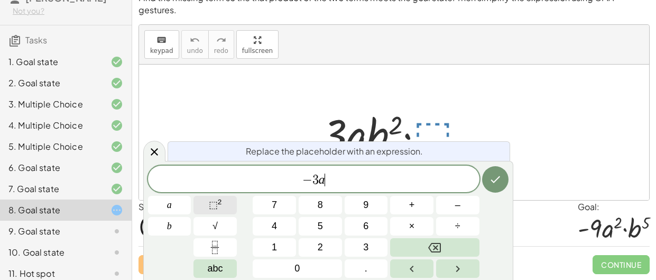
click at [220, 206] on span "⬚ 2" at bounding box center [215, 205] width 13 height 14
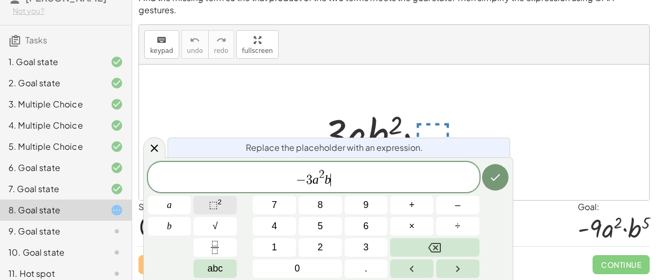
click at [219, 208] on span "⬚ 2" at bounding box center [215, 205] width 13 height 14
click at [499, 172] on icon "Done" at bounding box center [495, 177] width 13 height 13
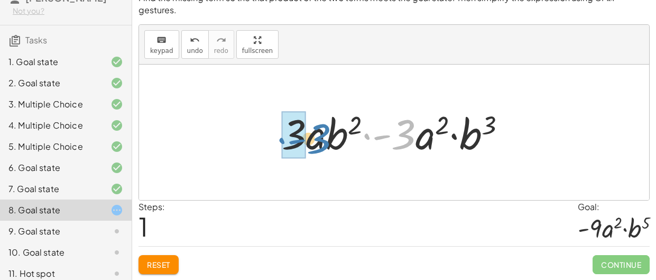
drag, startPoint x: 407, startPoint y: 133, endPoint x: 322, endPoint y: 138, distance: 85.3
click at [322, 138] on div at bounding box center [398, 132] width 243 height 54
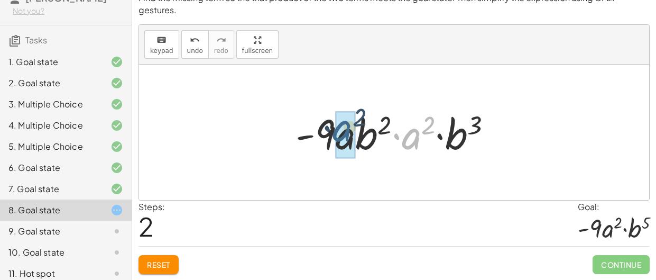
drag, startPoint x: 403, startPoint y: 134, endPoint x: 336, endPoint y: 130, distance: 66.3
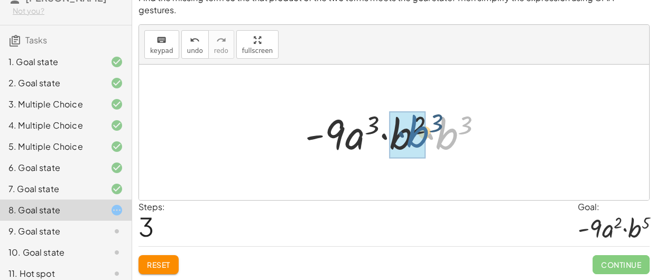
drag, startPoint x: 439, startPoint y: 139, endPoint x: 406, endPoint y: 136, distance: 32.3
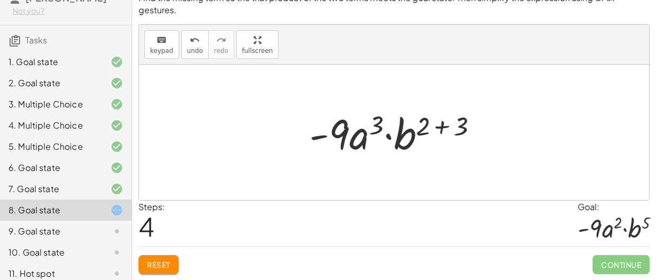
click at [439, 132] on div at bounding box center [398, 132] width 188 height 54
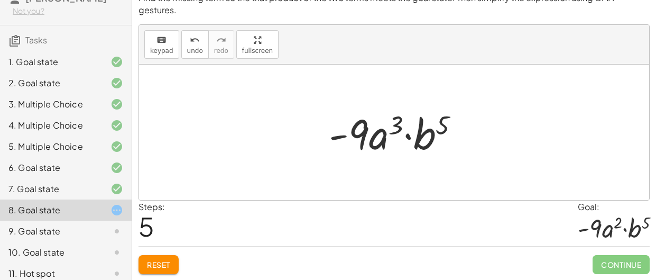
click at [159, 256] on button "Reset" at bounding box center [159, 264] width 40 height 19
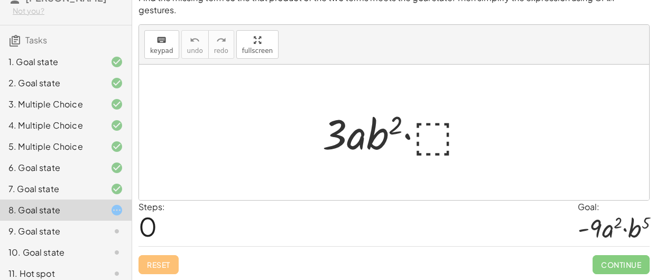
click at [450, 120] on div at bounding box center [398, 132] width 162 height 54
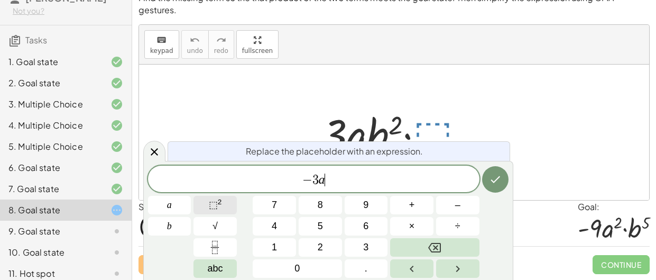
click at [233, 199] on button "⬚ 2" at bounding box center [215, 205] width 43 height 19
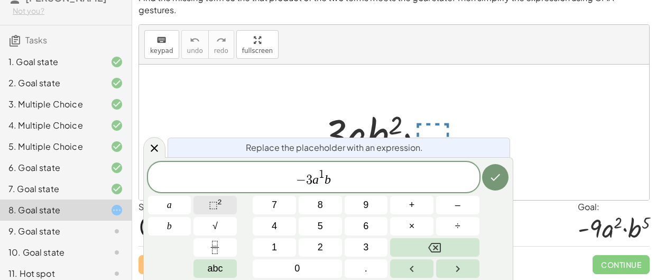
click at [220, 198] on sup "2" at bounding box center [220, 202] width 4 height 8
click at [488, 175] on button "Done" at bounding box center [495, 177] width 26 height 26
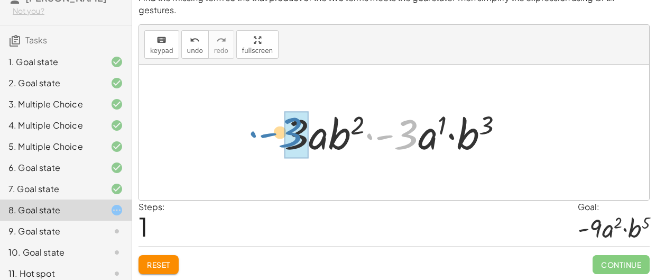
drag, startPoint x: 406, startPoint y: 138, endPoint x: 290, endPoint y: 135, distance: 115.9
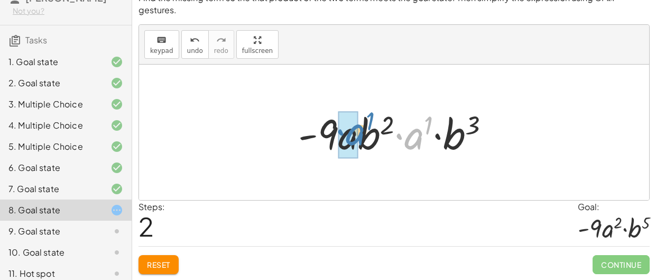
drag, startPoint x: 412, startPoint y: 136, endPoint x: 352, endPoint y: 131, distance: 60.0
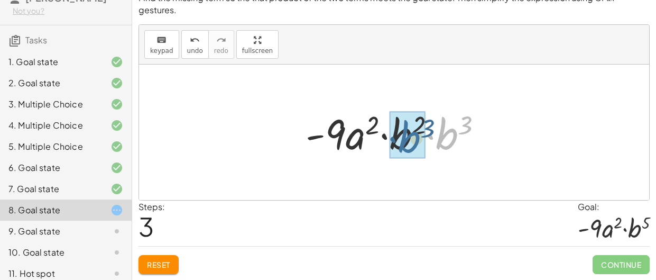
drag, startPoint x: 446, startPoint y: 135, endPoint x: 406, endPoint y: 139, distance: 39.8
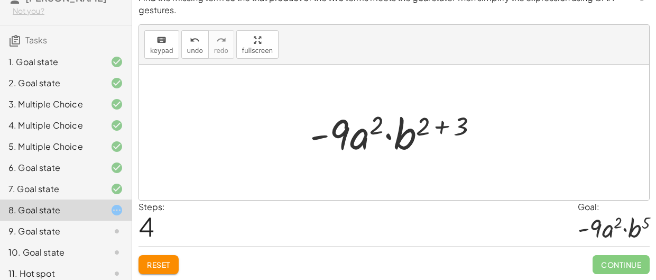
click at [441, 126] on div at bounding box center [398, 132] width 187 height 54
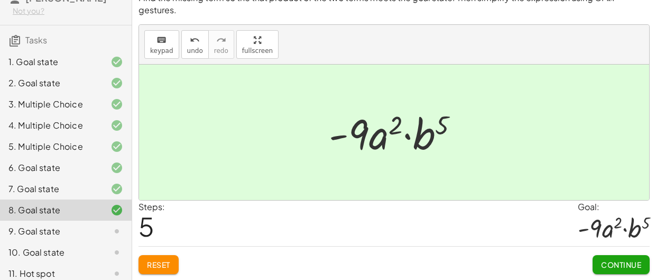
click at [628, 263] on span "Continue" at bounding box center [621, 265] width 40 height 10
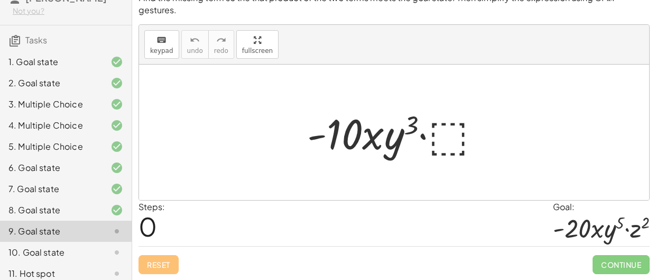
click at [439, 129] on div at bounding box center [398, 132] width 193 height 54
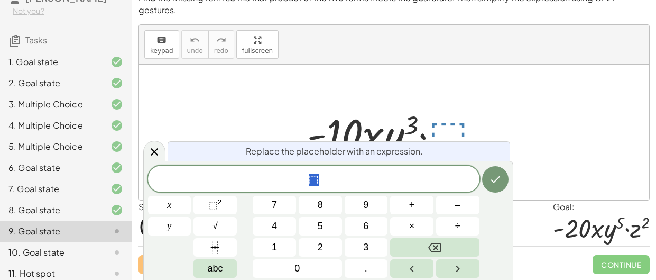
click at [335, 176] on span "⬚" at bounding box center [314, 179] width 332 height 15
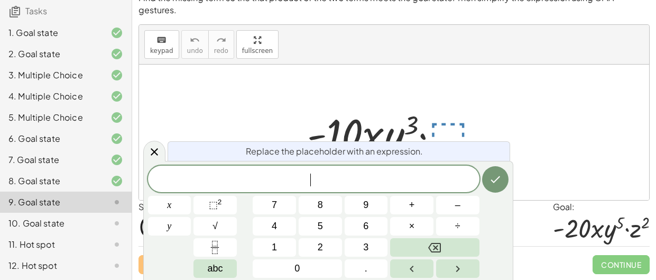
scroll to position [78, 0]
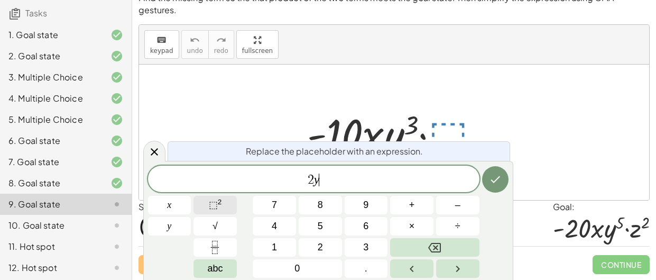
click at [214, 201] on span "⬚" at bounding box center [213, 204] width 9 height 11
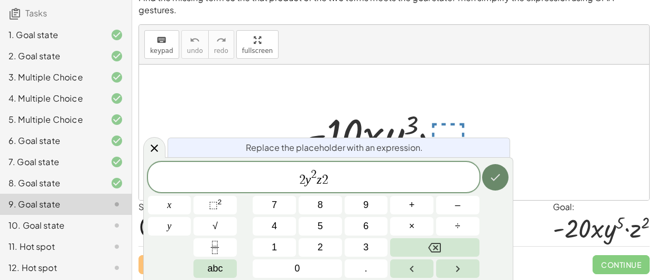
click at [492, 176] on icon "Done" at bounding box center [495, 177] width 13 height 13
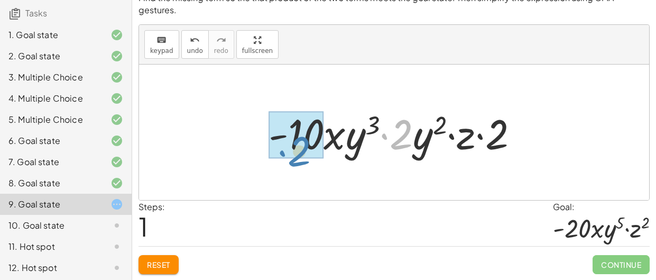
drag, startPoint x: 400, startPoint y: 129, endPoint x: 303, endPoint y: 139, distance: 97.8
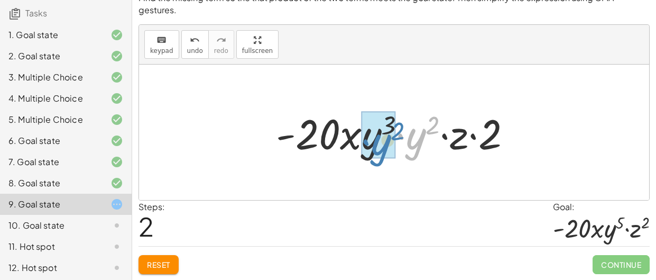
drag, startPoint x: 413, startPoint y: 147, endPoint x: 378, endPoint y: 153, distance: 35.4
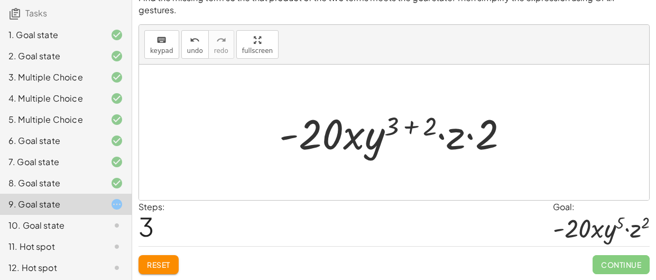
click at [406, 122] on div at bounding box center [398, 132] width 249 height 54
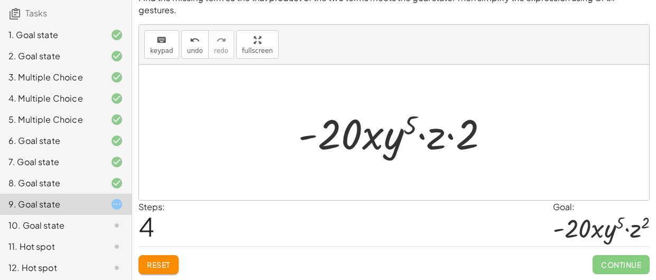
click at [452, 134] on div at bounding box center [398, 132] width 210 height 54
click at [191, 39] on icon "undo" at bounding box center [195, 40] width 10 height 13
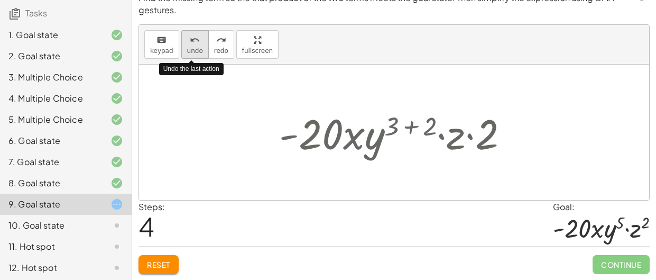
click at [191, 39] on icon "undo" at bounding box center [195, 40] width 10 height 13
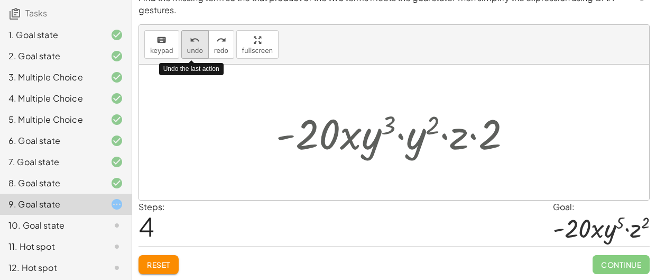
click at [191, 39] on icon "undo" at bounding box center [195, 40] width 10 height 13
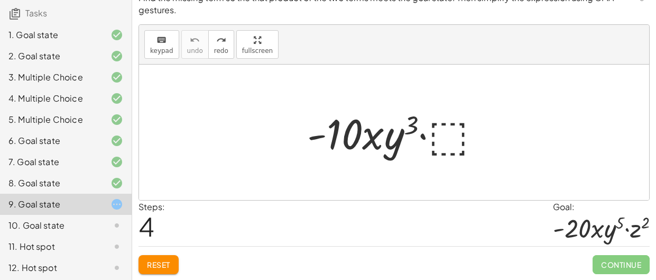
click at [445, 127] on div at bounding box center [398, 132] width 193 height 54
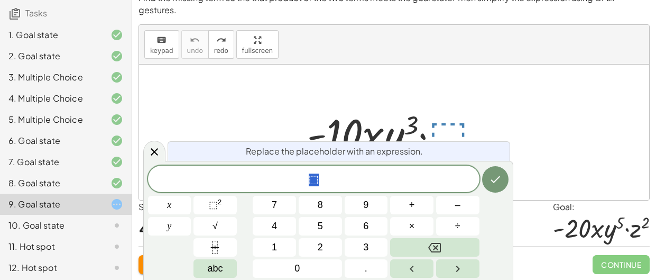
click at [308, 179] on span "⬚" at bounding box center [314, 179] width 332 height 15
click at [223, 197] on button "⬚ 2" at bounding box center [215, 205] width 43 height 19
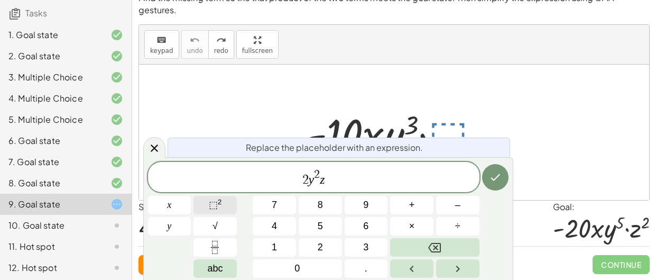
click at [209, 199] on span "⬚" at bounding box center [213, 204] width 9 height 11
click at [495, 169] on button "Done" at bounding box center [495, 177] width 26 height 26
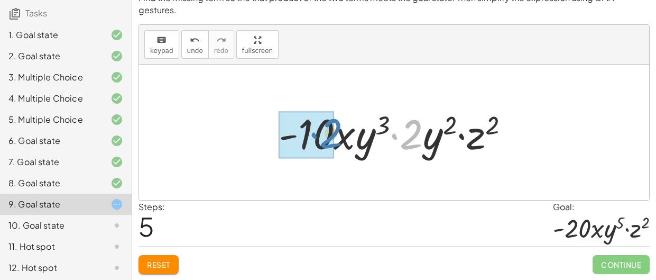
drag, startPoint x: 416, startPoint y: 139, endPoint x: 334, endPoint y: 138, distance: 82.0
click at [334, 138] on div at bounding box center [398, 132] width 250 height 54
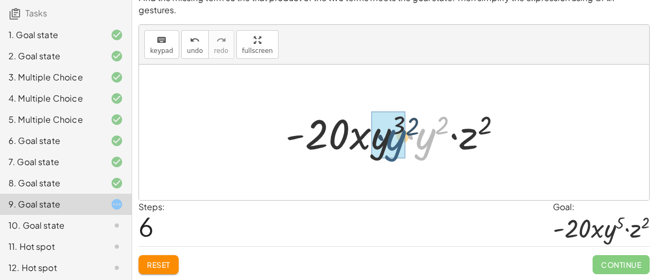
drag, startPoint x: 430, startPoint y: 147, endPoint x: 394, endPoint y: 149, distance: 36.0
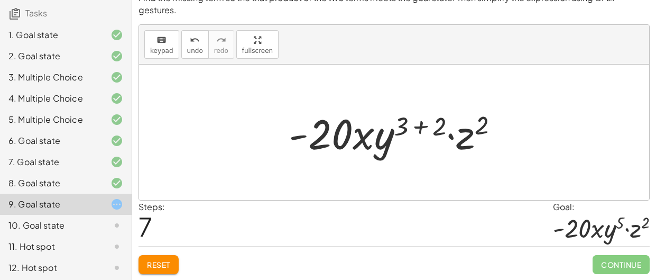
click at [420, 126] on div at bounding box center [398, 132] width 229 height 54
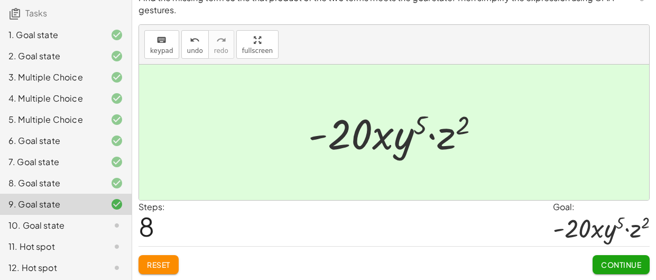
click at [631, 267] on span "Continue" at bounding box center [621, 265] width 40 height 10
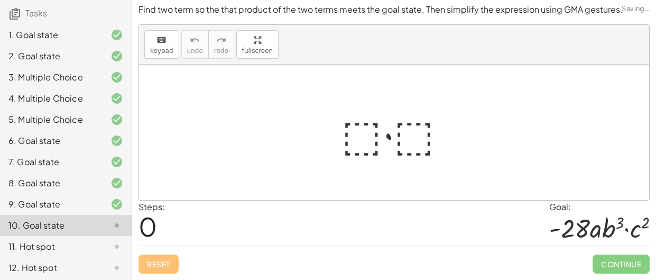
scroll to position [2, 0]
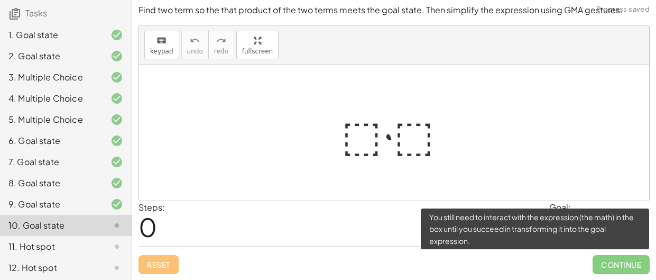
click at [629, 267] on span "Continue" at bounding box center [621, 264] width 57 height 19
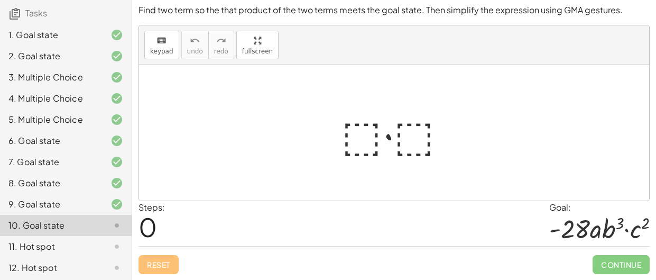
click at [65, 248] on div "11. Hot spot" at bounding box center [50, 246] width 85 height 13
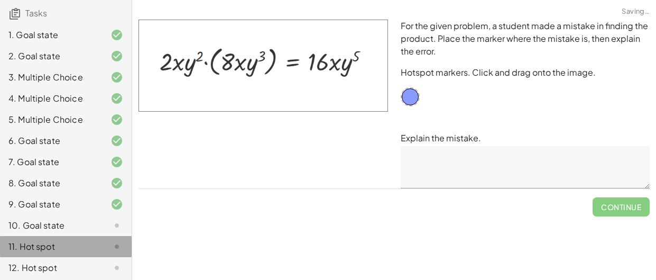
scroll to position [0, 0]
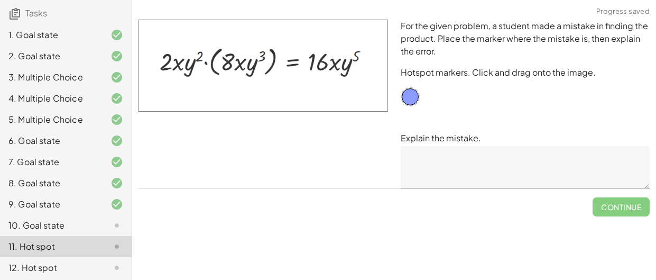
click at [69, 228] on div "10. Goal state" at bounding box center [50, 225] width 85 height 13
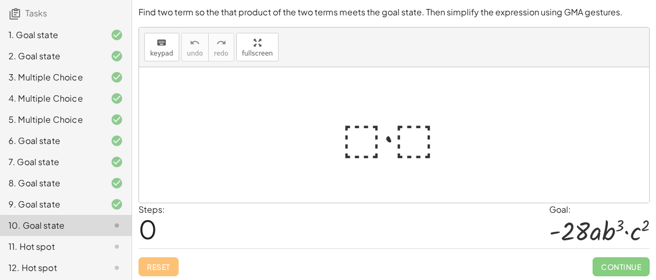
click at [404, 131] on div at bounding box center [398, 135] width 124 height 54
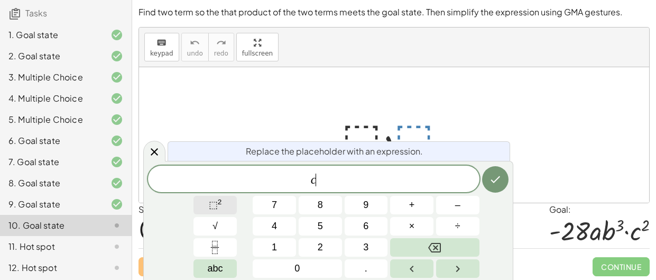
click at [223, 211] on button "⬚ 2" at bounding box center [215, 205] width 43 height 19
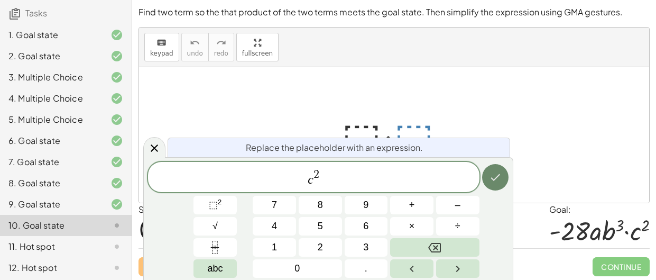
click at [503, 182] on button "Done" at bounding box center [495, 177] width 26 height 26
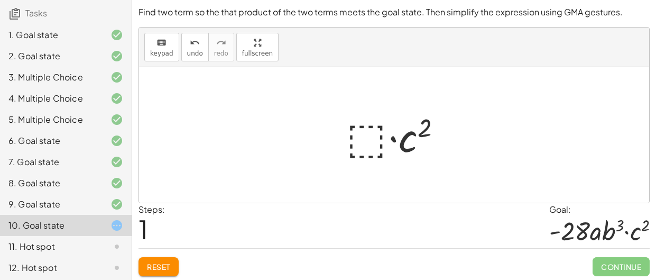
click at [362, 131] on div at bounding box center [398, 135] width 114 height 54
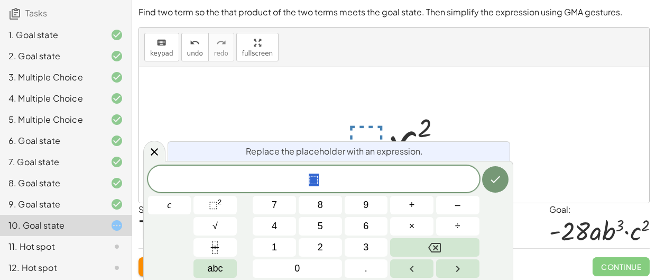
click at [341, 173] on span "⬚" at bounding box center [314, 179] width 332 height 15
click at [223, 200] on button "⬚ 2" at bounding box center [215, 205] width 43 height 19
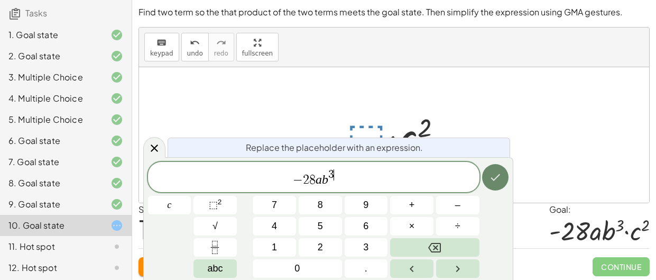
click at [491, 179] on icon "Done" at bounding box center [495, 177] width 13 height 13
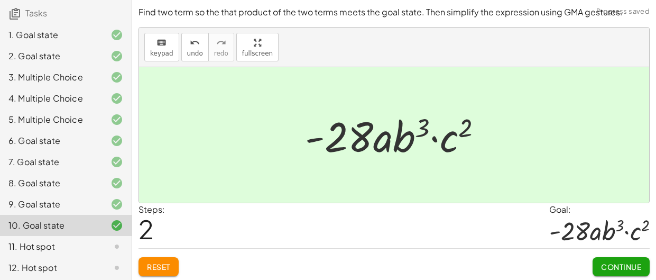
click at [616, 271] on button "Continue" at bounding box center [621, 266] width 57 height 19
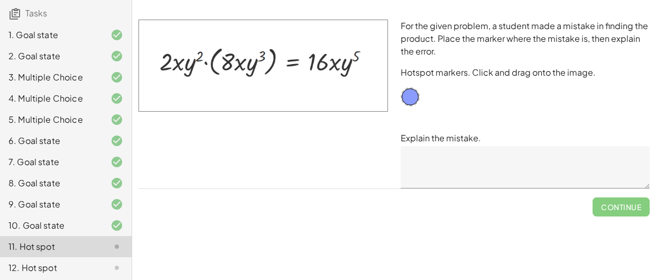
click at [434, 148] on textarea at bounding box center [526, 167] width 250 height 42
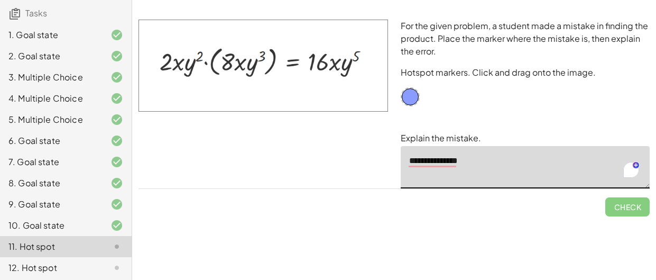
click at [474, 154] on textarea "**********" at bounding box center [526, 167] width 250 height 42
drag, startPoint x: 408, startPoint y: 98, endPoint x: 332, endPoint y: 69, distance: 81.8
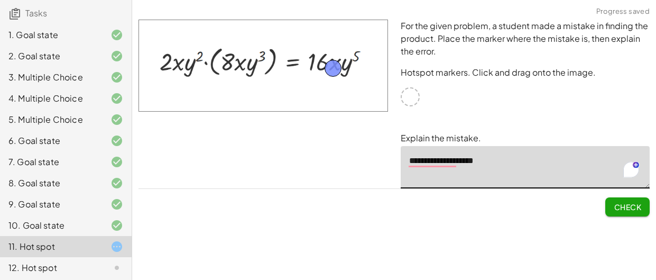
type textarea "**********"
click at [624, 206] on span "Check" at bounding box center [628, 207] width 28 height 10
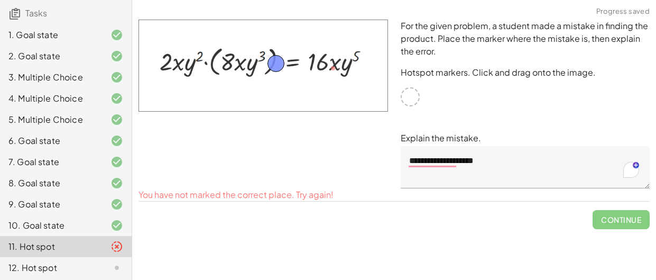
drag, startPoint x: 335, startPoint y: 64, endPoint x: 278, endPoint y: 59, distance: 57.3
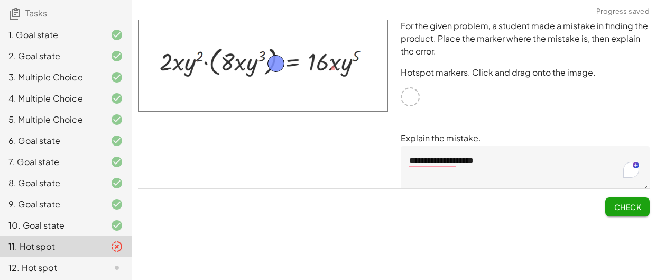
click at [627, 206] on span "Check" at bounding box center [628, 207] width 28 height 10
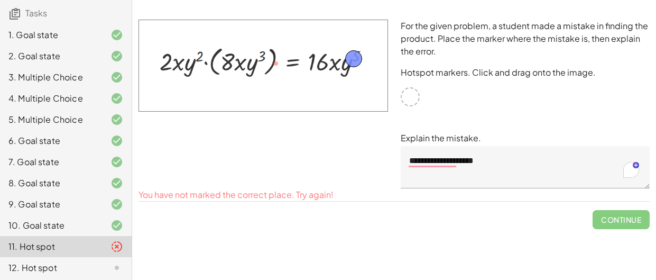
drag, startPoint x: 279, startPoint y: 61, endPoint x: 357, endPoint y: 56, distance: 77.9
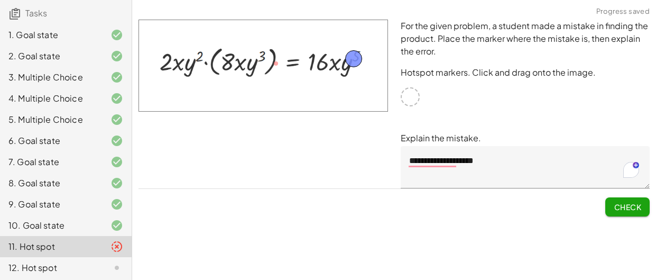
click at [635, 195] on span "Check" at bounding box center [628, 203] width 44 height 28
click at [631, 207] on span "Check" at bounding box center [628, 207] width 28 height 10
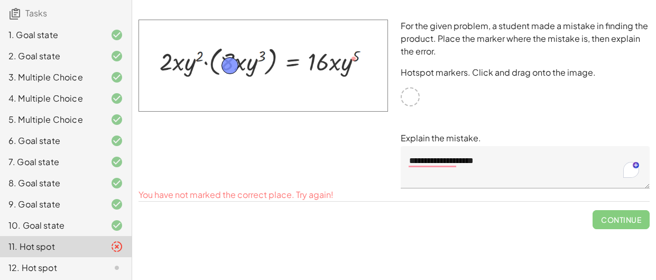
drag, startPoint x: 355, startPoint y: 61, endPoint x: 232, endPoint y: 68, distance: 124.0
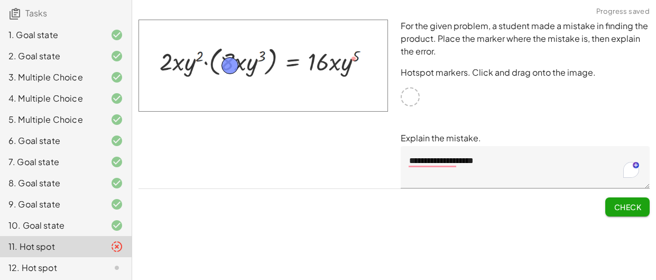
click at [616, 203] on span "Check" at bounding box center [628, 207] width 28 height 10
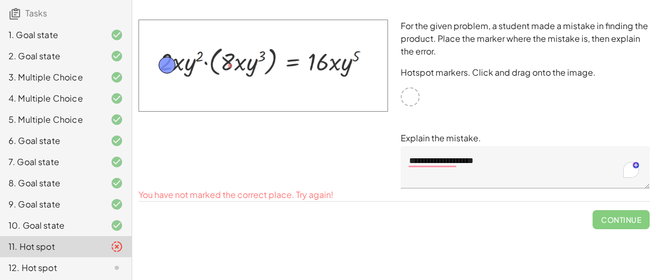
drag, startPoint x: 232, startPoint y: 68, endPoint x: 169, endPoint y: 66, distance: 62.5
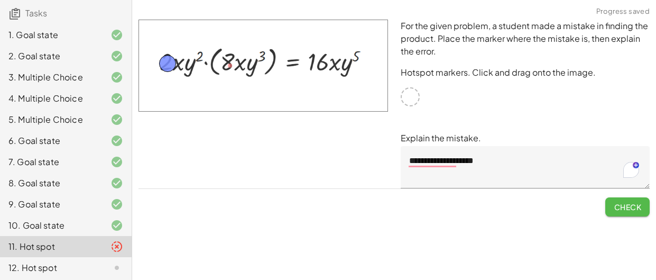
click at [619, 209] on span "Check" at bounding box center [628, 207] width 28 height 10
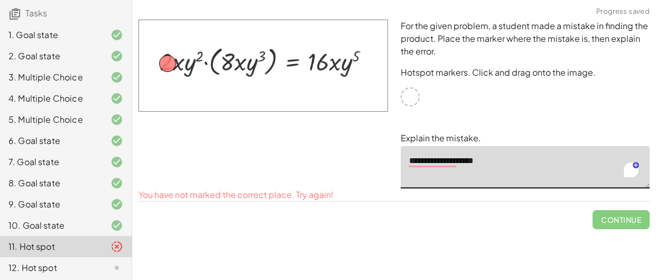
click at [441, 168] on textarea "**********" at bounding box center [526, 167] width 250 height 42
drag, startPoint x: 485, startPoint y: 168, endPoint x: 386, endPoint y: 170, distance: 98.4
click at [386, 170] on div "**********" at bounding box center [394, 103] width 524 height 181
click at [270, 104] on img at bounding box center [264, 66] width 250 height 92
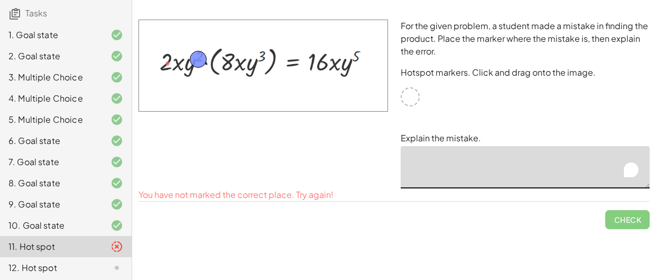
drag, startPoint x: 165, startPoint y: 62, endPoint x: 196, endPoint y: 59, distance: 30.9
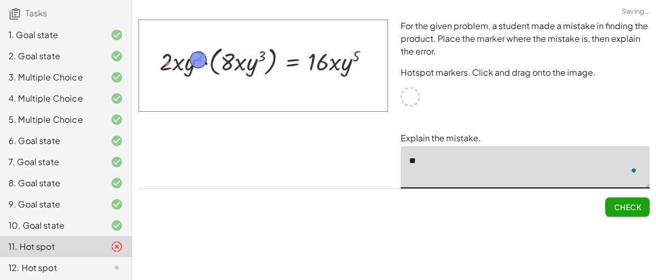
type textarea "*"
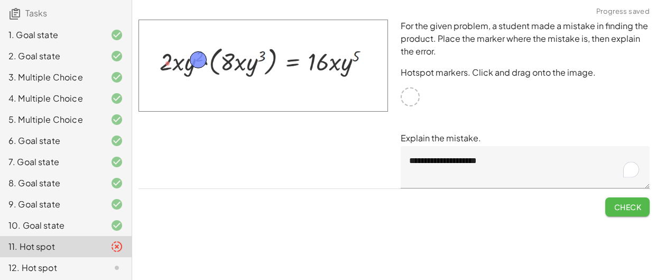
click at [633, 200] on button "Check" at bounding box center [628, 206] width 44 height 19
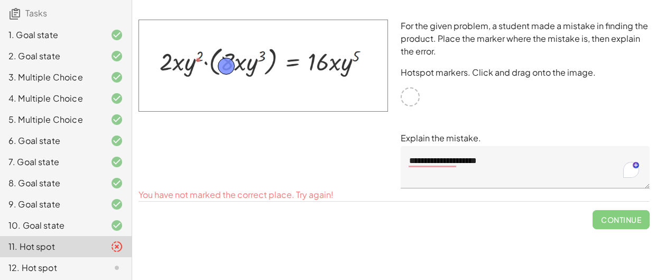
drag, startPoint x: 199, startPoint y: 62, endPoint x: 227, endPoint y: 68, distance: 28.6
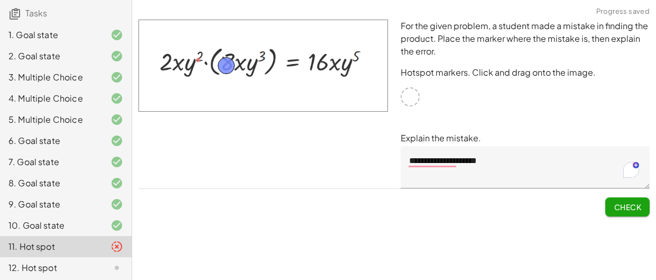
drag, startPoint x: 413, startPoint y: 95, endPoint x: 399, endPoint y: 100, distance: 14.7
click at [399, 100] on div "**********" at bounding box center [526, 103] width 262 height 181
drag, startPoint x: 225, startPoint y: 65, endPoint x: 250, endPoint y: 66, distance: 24.9
click at [491, 158] on textarea "**********" at bounding box center [526, 167] width 250 height 42
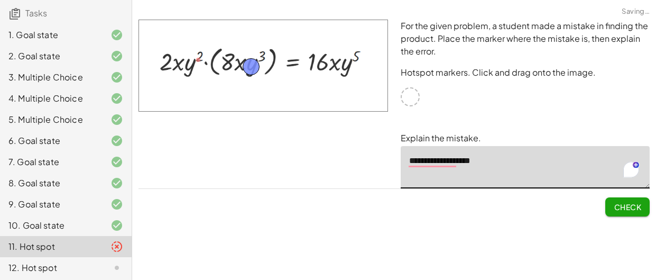
type textarea "**********"
click at [634, 203] on span "Check" at bounding box center [628, 207] width 28 height 10
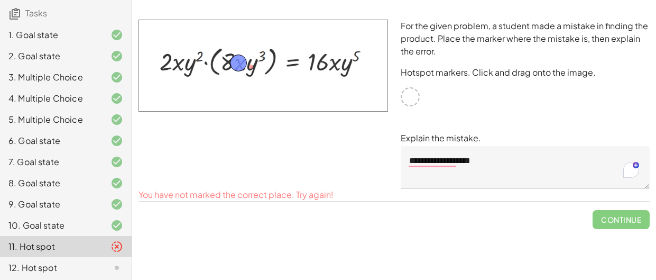
drag, startPoint x: 255, startPoint y: 69, endPoint x: 242, endPoint y: 65, distance: 13.2
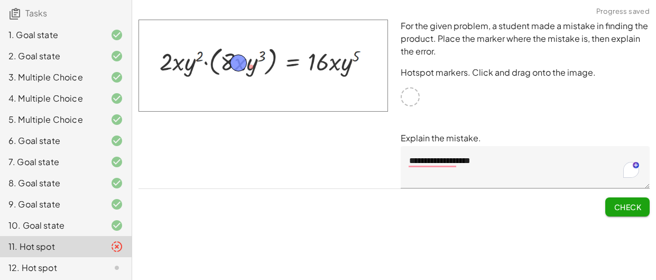
click at [614, 198] on button "Check" at bounding box center [628, 206] width 44 height 19
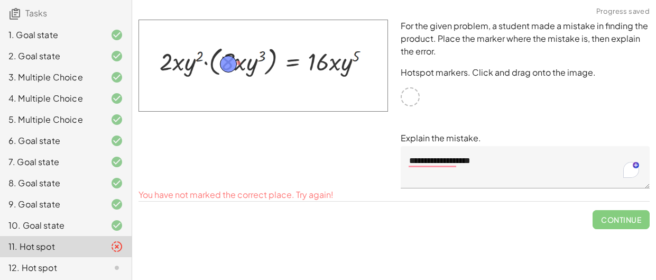
drag, startPoint x: 241, startPoint y: 58, endPoint x: 229, endPoint y: 58, distance: 11.6
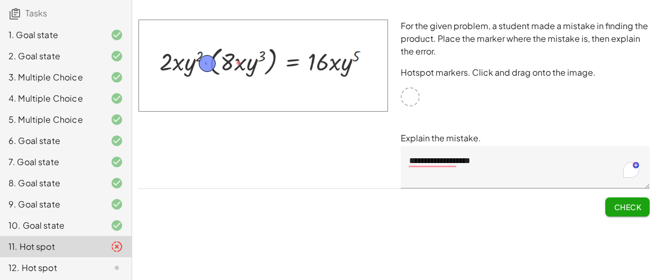
drag, startPoint x: 230, startPoint y: 60, endPoint x: 209, endPoint y: 62, distance: 20.7
click at [623, 203] on span "Check" at bounding box center [628, 207] width 28 height 10
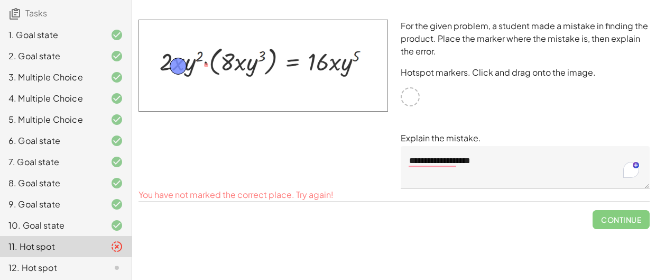
drag, startPoint x: 207, startPoint y: 62, endPoint x: 180, endPoint y: 63, distance: 27.5
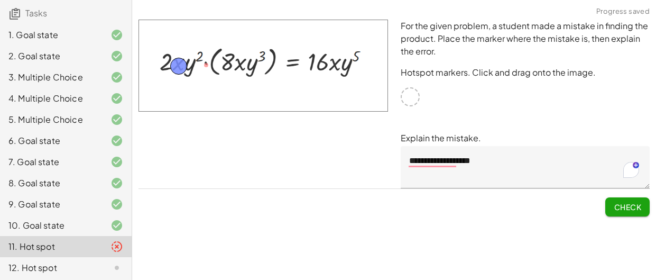
click at [617, 204] on span "Check" at bounding box center [628, 207] width 28 height 10
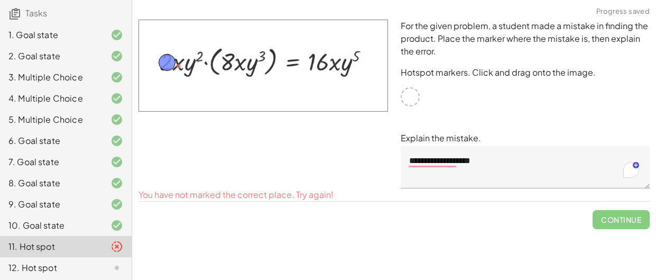
drag, startPoint x: 176, startPoint y: 67, endPoint x: 164, endPoint y: 64, distance: 12.1
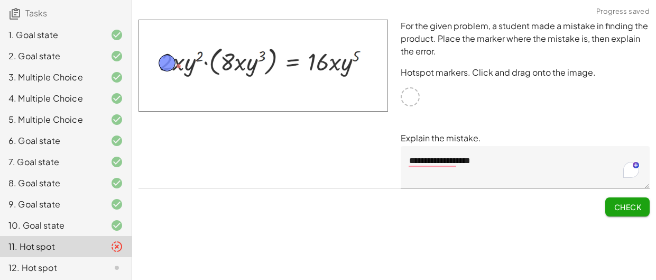
click at [611, 207] on button "Check" at bounding box center [628, 206] width 44 height 19
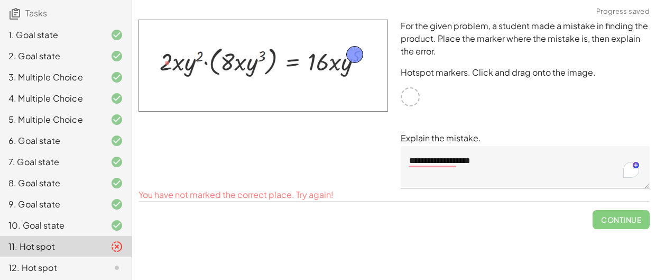
drag, startPoint x: 169, startPoint y: 65, endPoint x: 357, endPoint y: 57, distance: 188.0
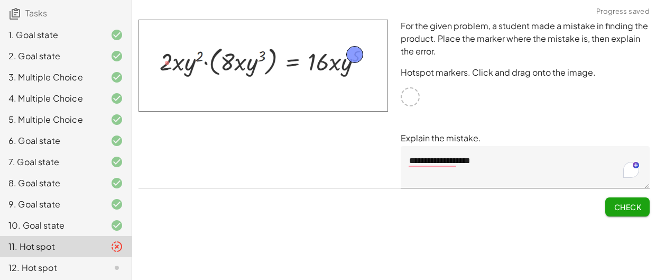
click at [631, 213] on button "Check" at bounding box center [628, 206] width 44 height 19
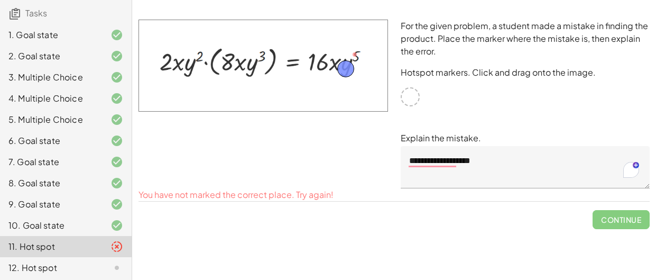
drag, startPoint x: 353, startPoint y: 52, endPoint x: 344, endPoint y: 66, distance: 16.9
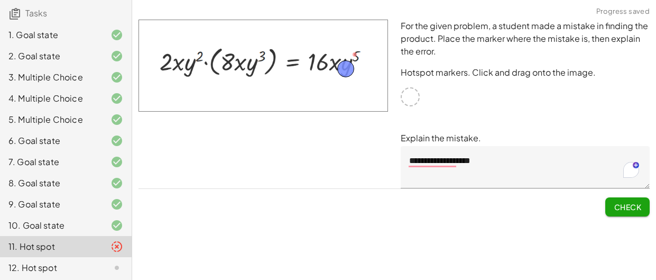
click at [632, 203] on span "Check" at bounding box center [628, 207] width 28 height 10
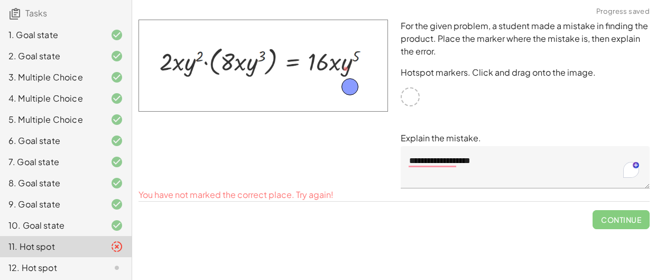
drag, startPoint x: 346, startPoint y: 64, endPoint x: 350, endPoint y: 77, distance: 13.6
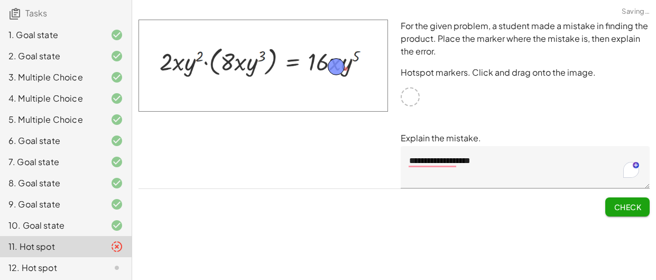
drag, startPoint x: 349, startPoint y: 77, endPoint x: 336, endPoint y: 62, distance: 19.9
click at [640, 198] on button "Check" at bounding box center [628, 206] width 44 height 19
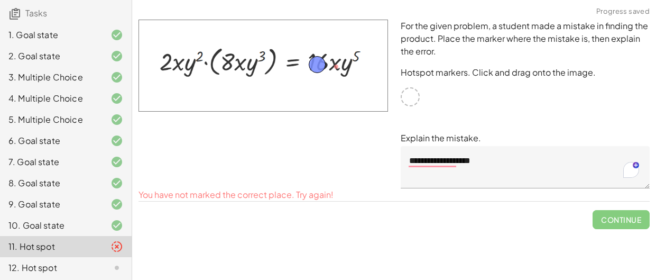
drag, startPoint x: 334, startPoint y: 66, endPoint x: 315, endPoint y: 63, distance: 19.3
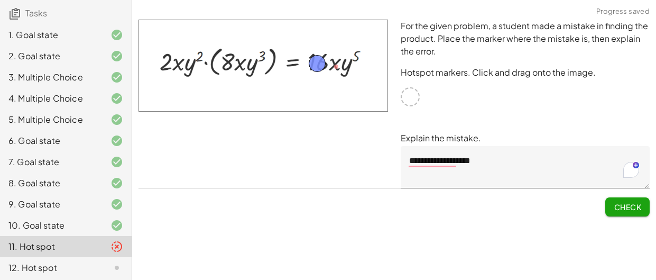
click at [628, 202] on span "Check" at bounding box center [628, 207] width 28 height 10
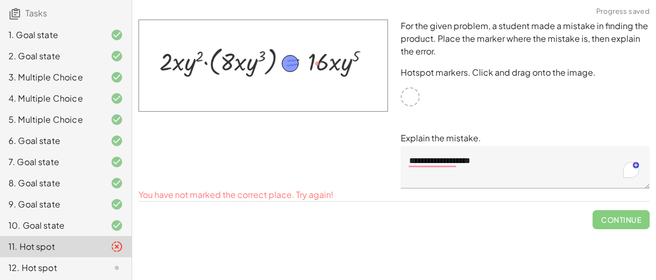
drag, startPoint x: 320, startPoint y: 65, endPoint x: 293, endPoint y: 65, distance: 27.0
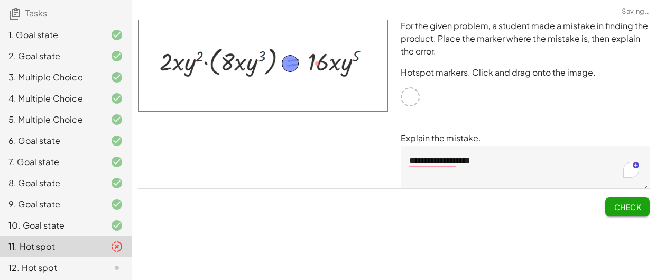
click at [631, 205] on span "Check" at bounding box center [628, 207] width 28 height 10
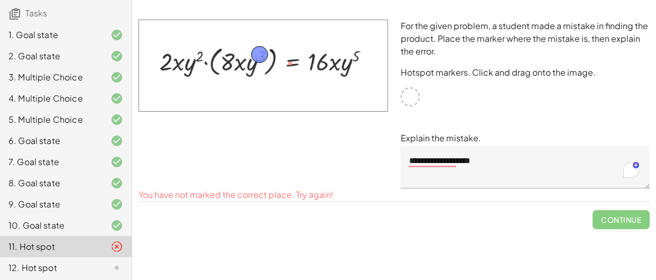
drag, startPoint x: 293, startPoint y: 61, endPoint x: 262, endPoint y: 52, distance: 32.0
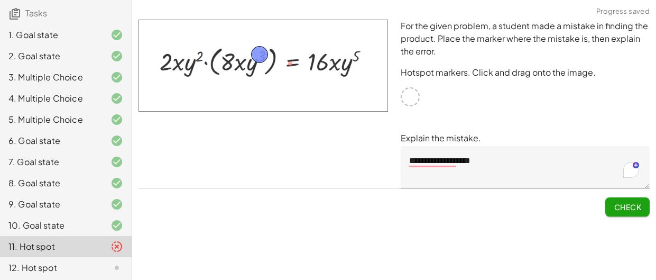
click at [638, 207] on span "Check" at bounding box center [628, 207] width 28 height 10
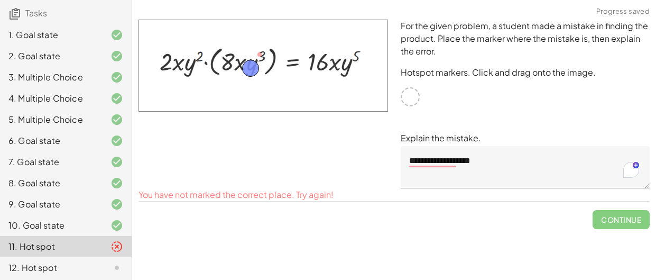
drag, startPoint x: 258, startPoint y: 52, endPoint x: 249, endPoint y: 66, distance: 16.4
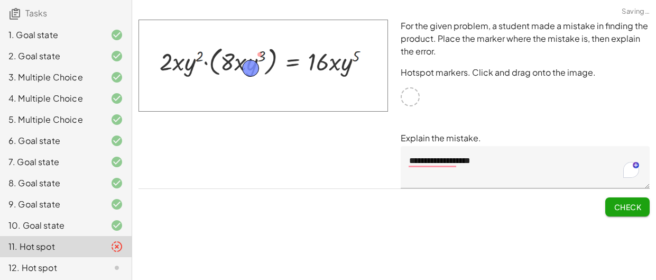
click at [630, 200] on button "Check" at bounding box center [628, 206] width 44 height 19
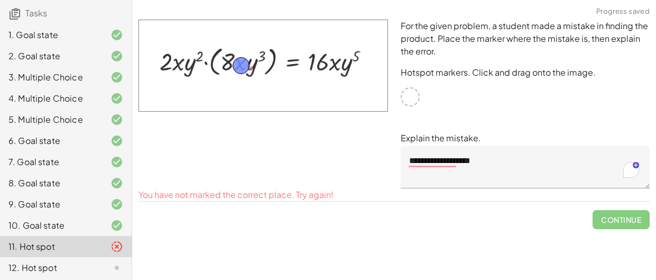
drag, startPoint x: 254, startPoint y: 63, endPoint x: 244, endPoint y: 60, distance: 10.9
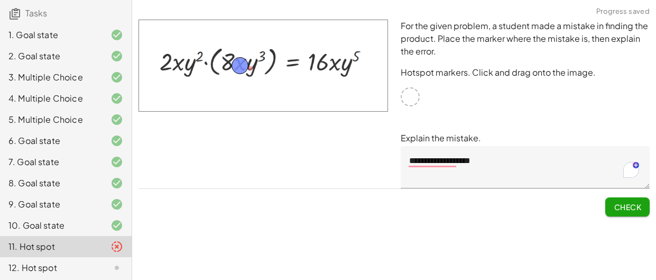
click at [625, 206] on span "Check" at bounding box center [628, 207] width 28 height 10
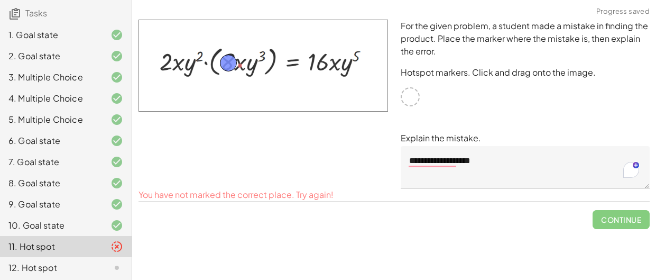
drag, startPoint x: 244, startPoint y: 70, endPoint x: 232, endPoint y: 67, distance: 12.6
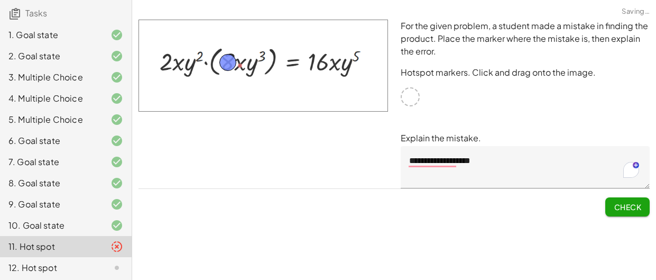
click at [622, 206] on span "Check" at bounding box center [628, 207] width 28 height 10
drag, startPoint x: 227, startPoint y: 62, endPoint x: 200, endPoint y: 58, distance: 27.2
click at [629, 212] on button "Check" at bounding box center [628, 206] width 44 height 19
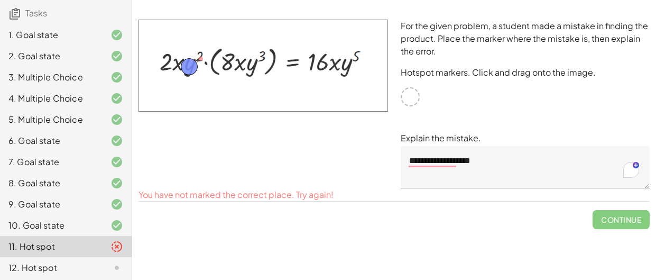
drag, startPoint x: 203, startPoint y: 58, endPoint x: 190, endPoint y: 66, distance: 14.2
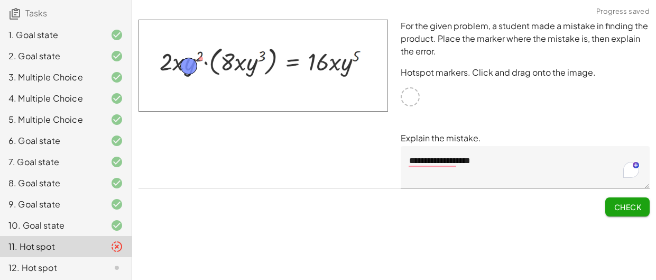
click at [637, 203] on span "Check" at bounding box center [628, 207] width 28 height 10
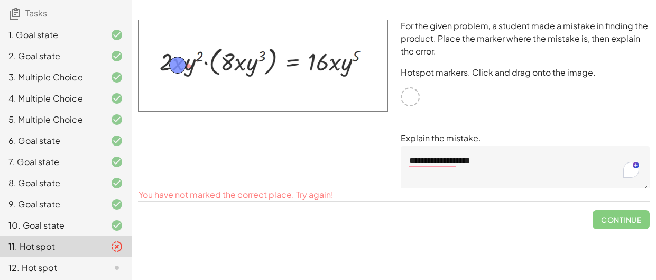
drag, startPoint x: 191, startPoint y: 62, endPoint x: 180, endPoint y: 61, distance: 11.2
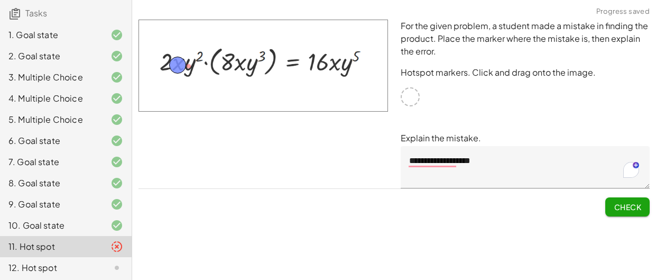
click at [622, 206] on span "Check" at bounding box center [628, 207] width 28 height 10
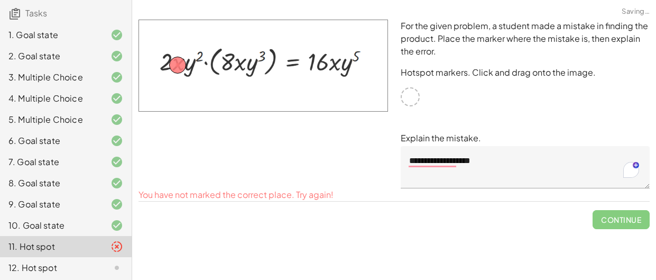
click at [501, 163] on textarea "**********" at bounding box center [526, 167] width 250 height 42
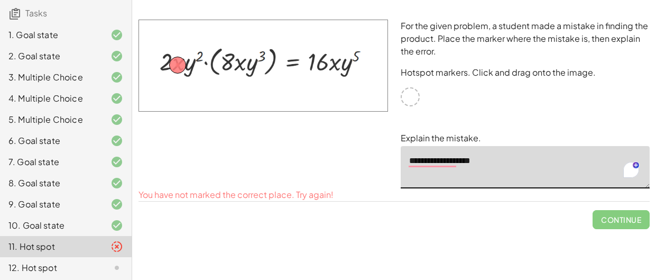
click at [74, 271] on div "12. Hot spot" at bounding box center [50, 267] width 85 height 13
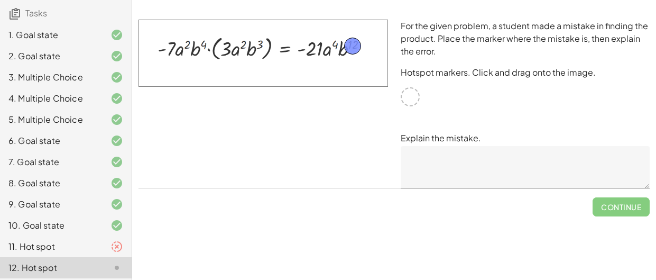
drag, startPoint x: 413, startPoint y: 98, endPoint x: 355, endPoint y: 47, distance: 77.2
click at [453, 164] on textarea at bounding box center [526, 167] width 250 height 42
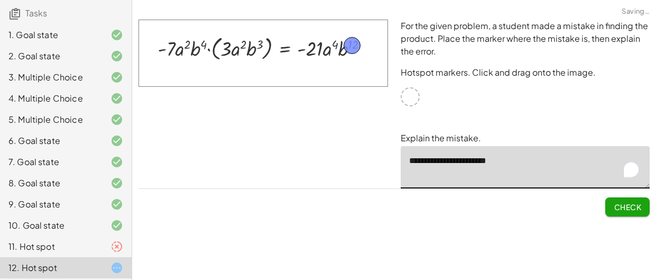
type textarea "**********"
click at [629, 211] on span "Check" at bounding box center [628, 207] width 28 height 10
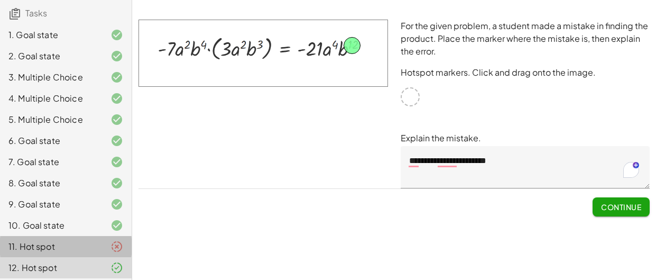
click at [84, 247] on div "11. Hot spot" at bounding box center [50, 246] width 85 height 13
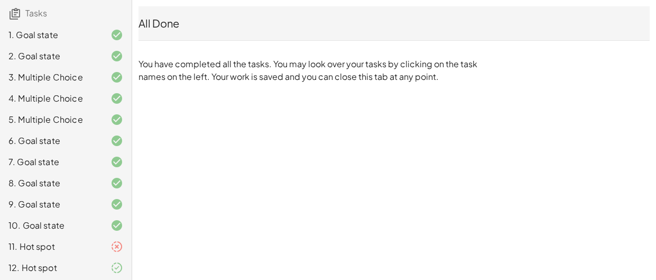
click at [117, 245] on icon at bounding box center [117, 246] width 13 height 13
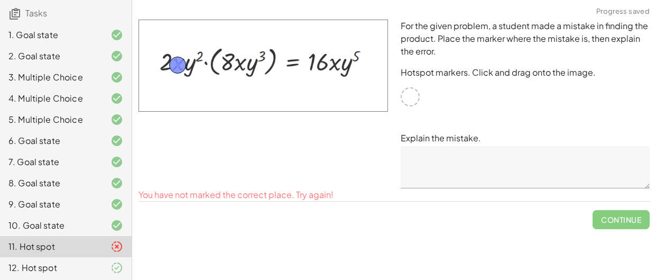
click at [482, 159] on textarea at bounding box center [526, 167] width 250 height 42
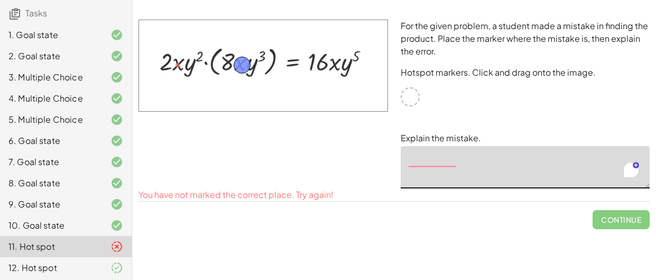
drag, startPoint x: 174, startPoint y: 68, endPoint x: 238, endPoint y: 67, distance: 64.0
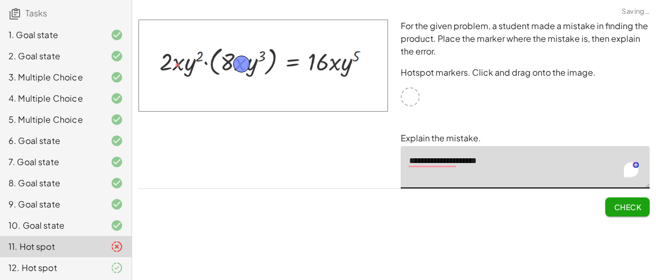
type textarea "**********"
click at [618, 205] on span "Check" at bounding box center [628, 207] width 28 height 10
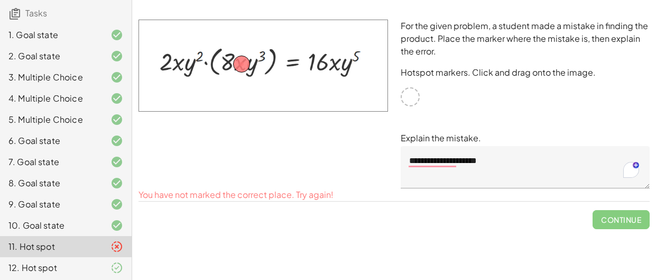
click at [42, 226] on div "10. Goal state" at bounding box center [50, 225] width 85 height 13
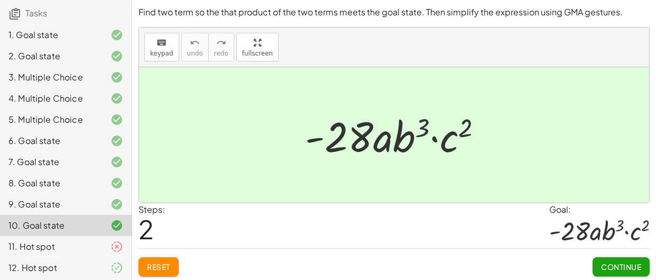
click at [158, 117] on div at bounding box center [394, 134] width 510 height 135
click at [158, 123] on div at bounding box center [394, 134] width 510 height 135
click at [158, 268] on span "Reset" at bounding box center [158, 267] width 23 height 10
